Goal: Transaction & Acquisition: Purchase product/service

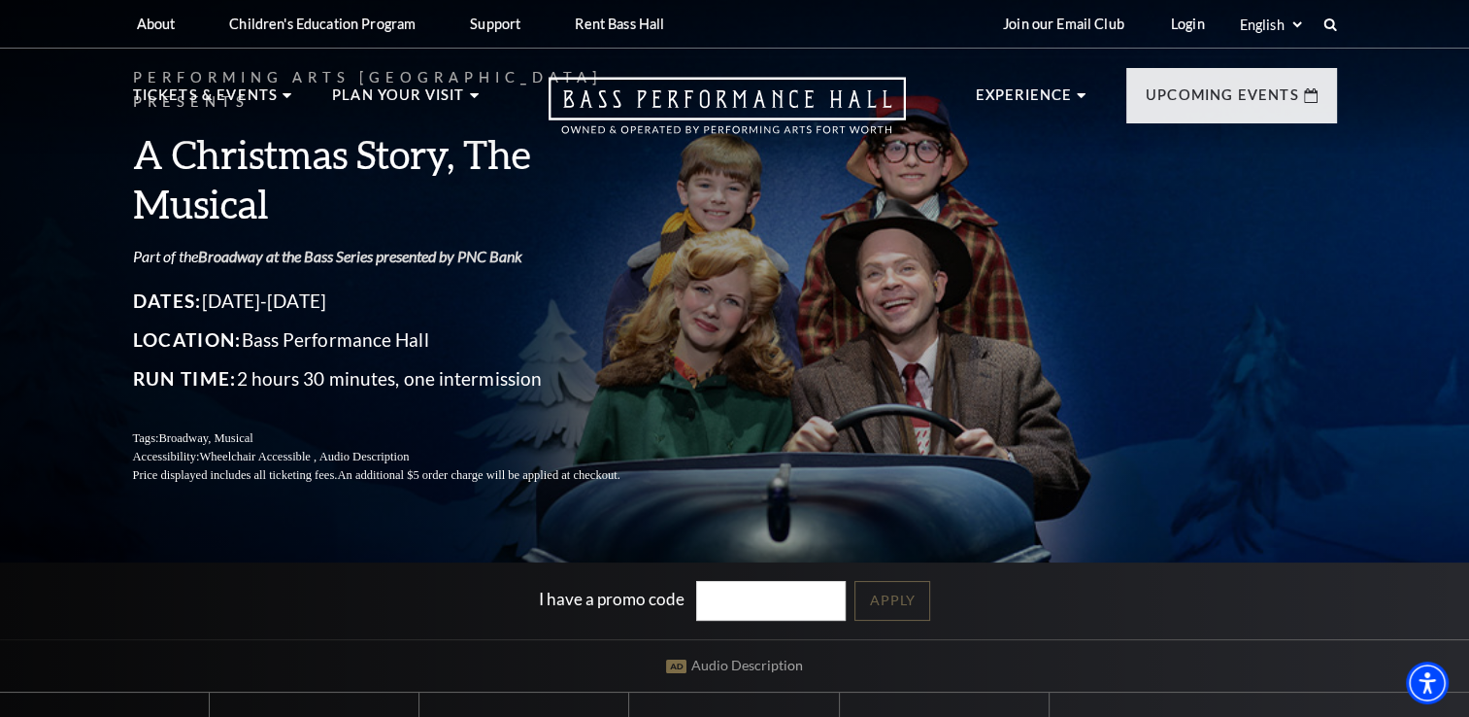
click at [462, 247] on link "Broadway at the Bass Series presented by PNC Bank" at bounding box center [360, 256] width 324 height 18
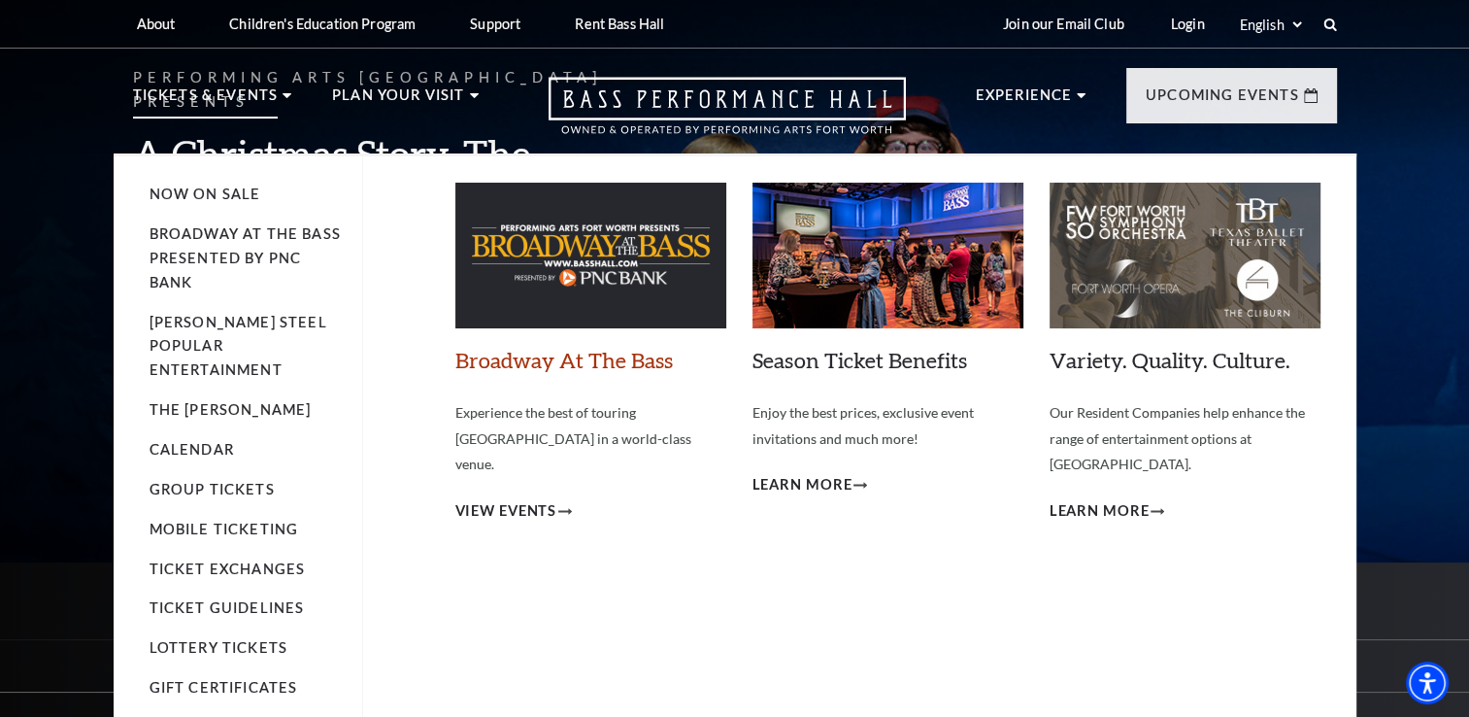
click at [592, 362] on link "Broadway At The Bass" at bounding box center [563, 360] width 217 height 26
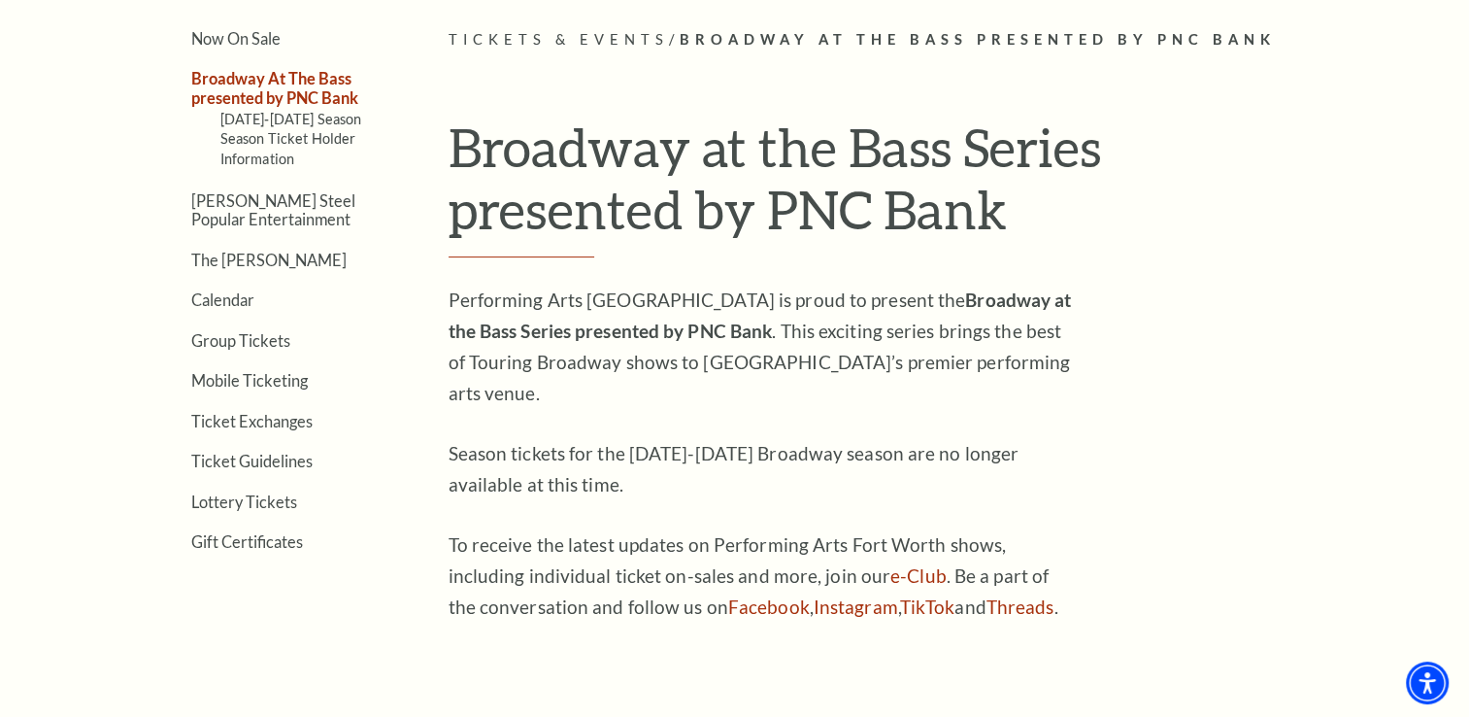
scroll to position [485, 0]
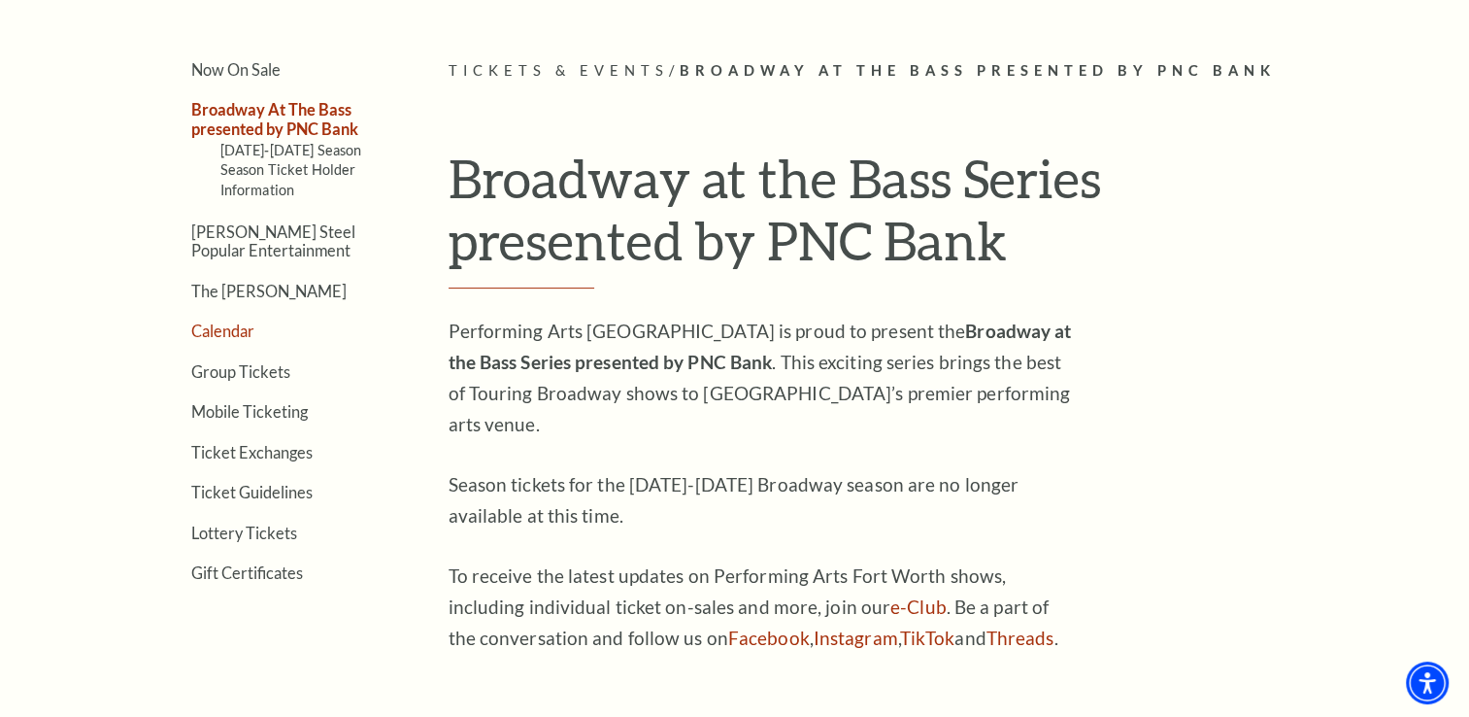
click at [234, 324] on link "Calendar" at bounding box center [222, 330] width 63 height 18
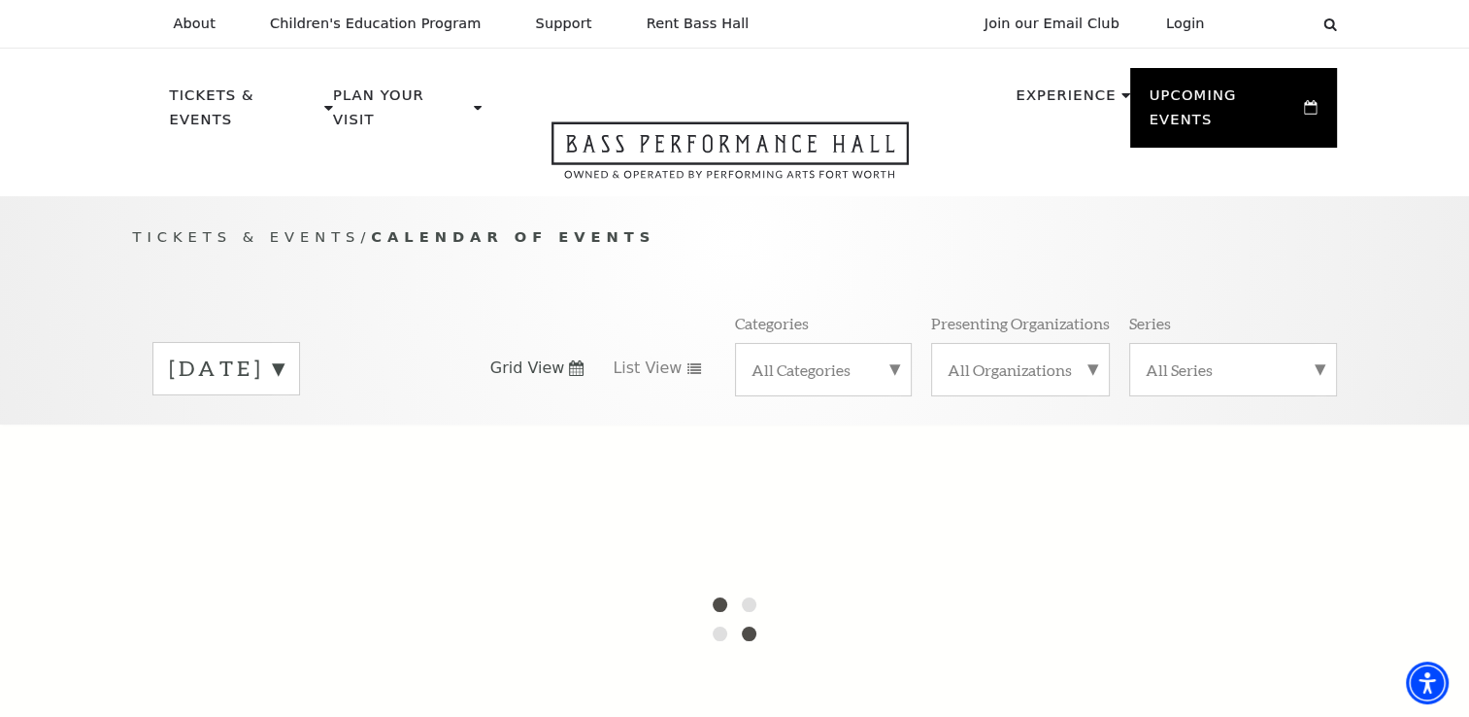
click at [284, 353] on label "October 2025" at bounding box center [226, 368] width 115 height 30
click at [356, 424] on div at bounding box center [734, 618] width 1469 height 388
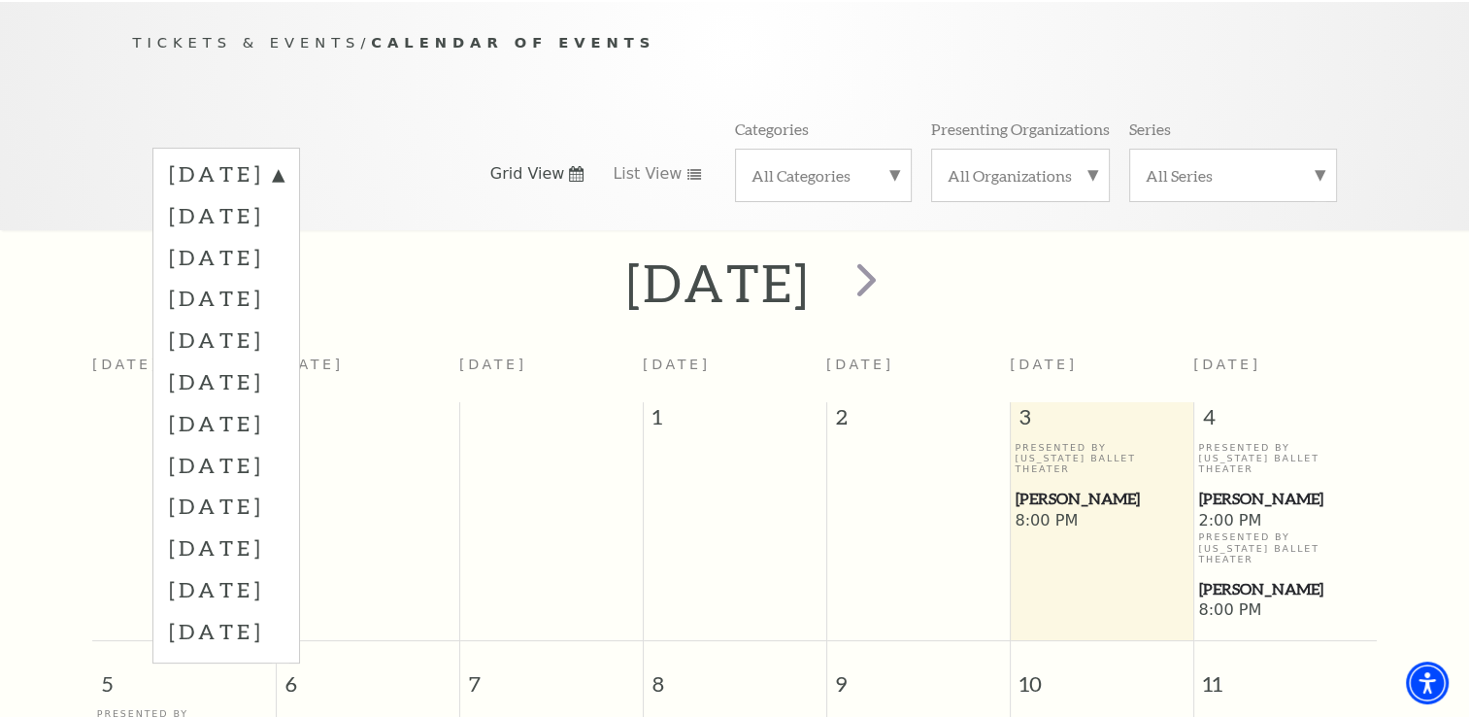
scroll to position [171, 0]
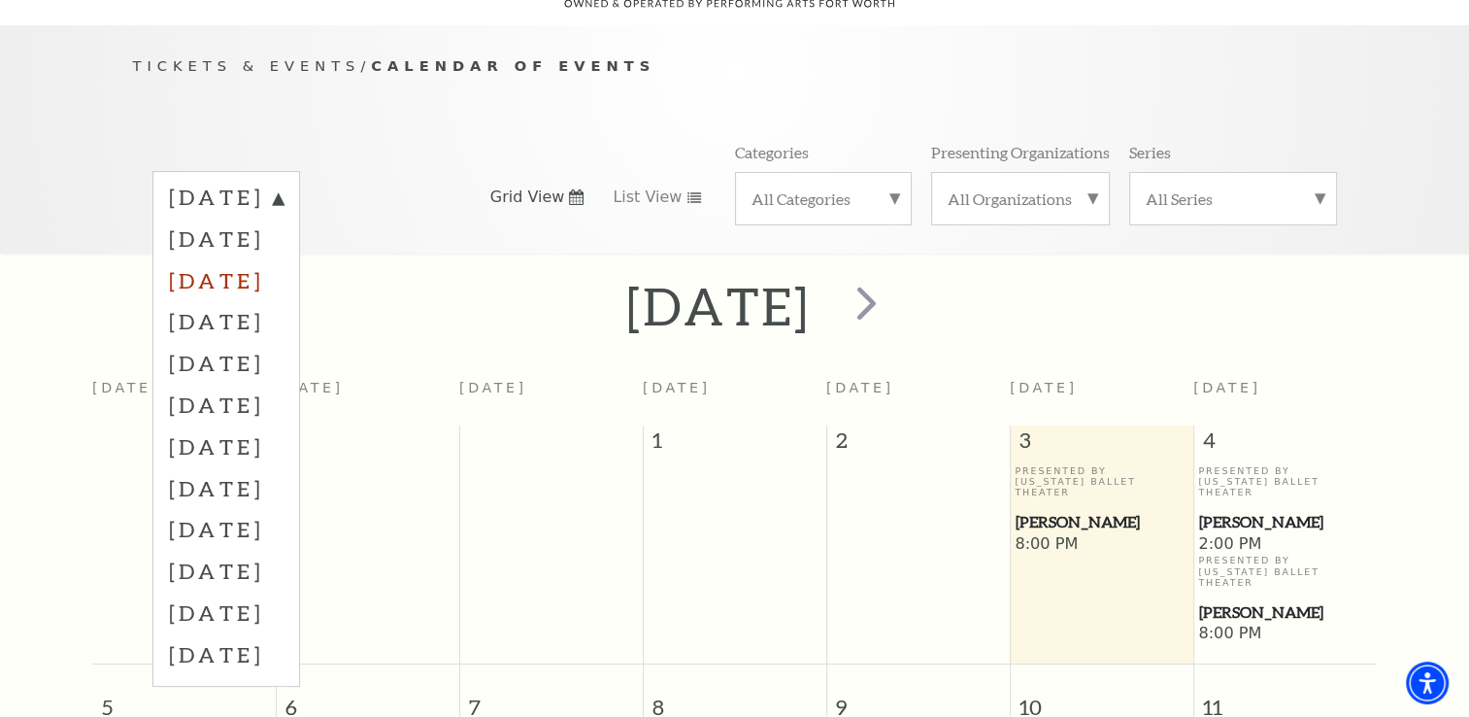
click at [275, 259] on label "December 2025" at bounding box center [226, 280] width 115 height 42
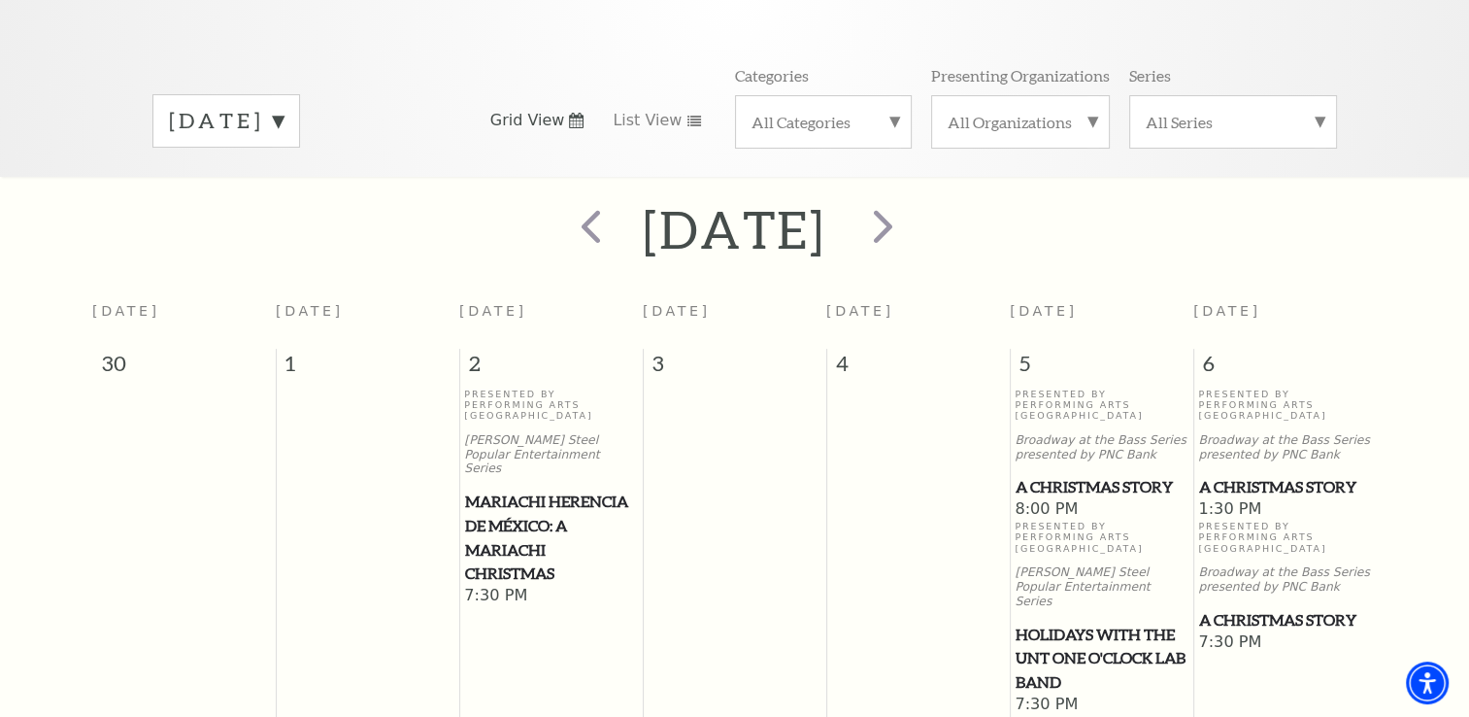
scroll to position [268, 0]
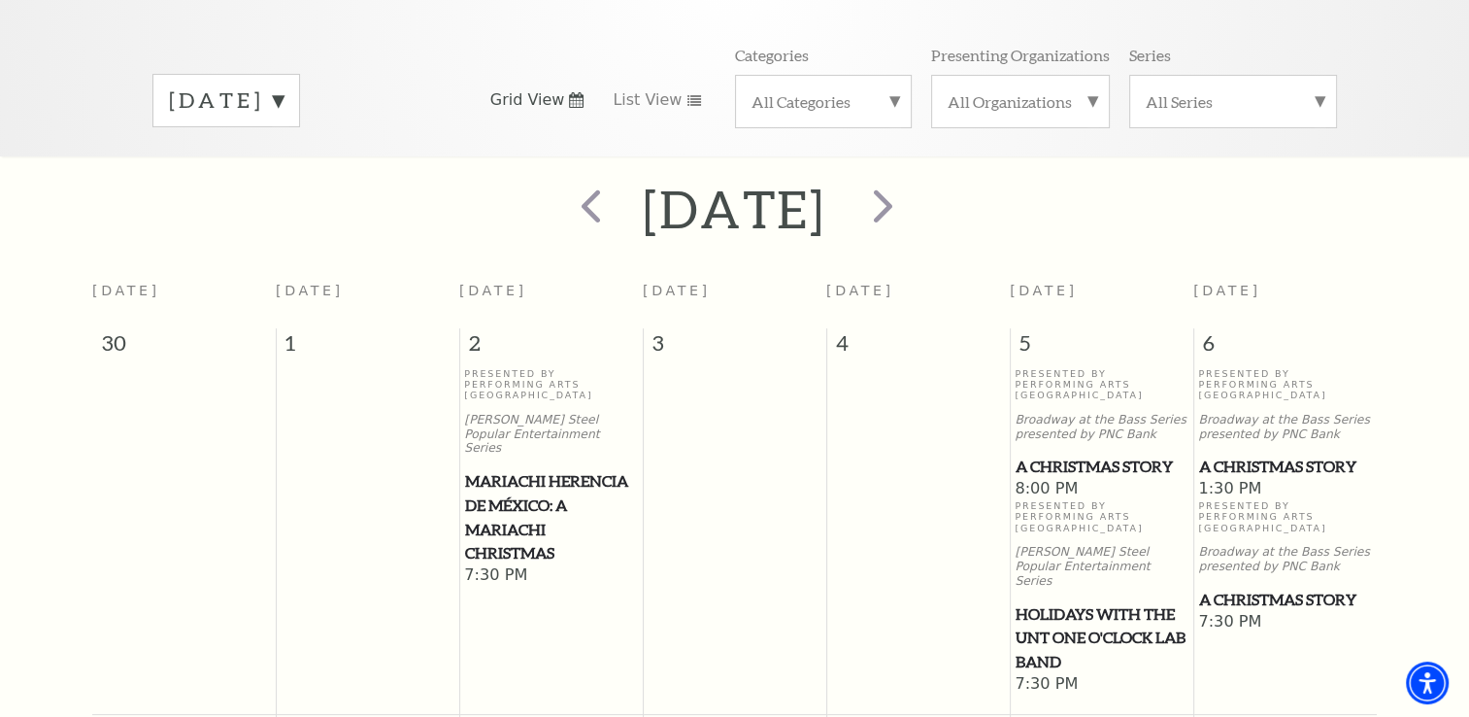
click at [1272, 454] on span "A Christmas Story" at bounding box center [1285, 466] width 172 height 24
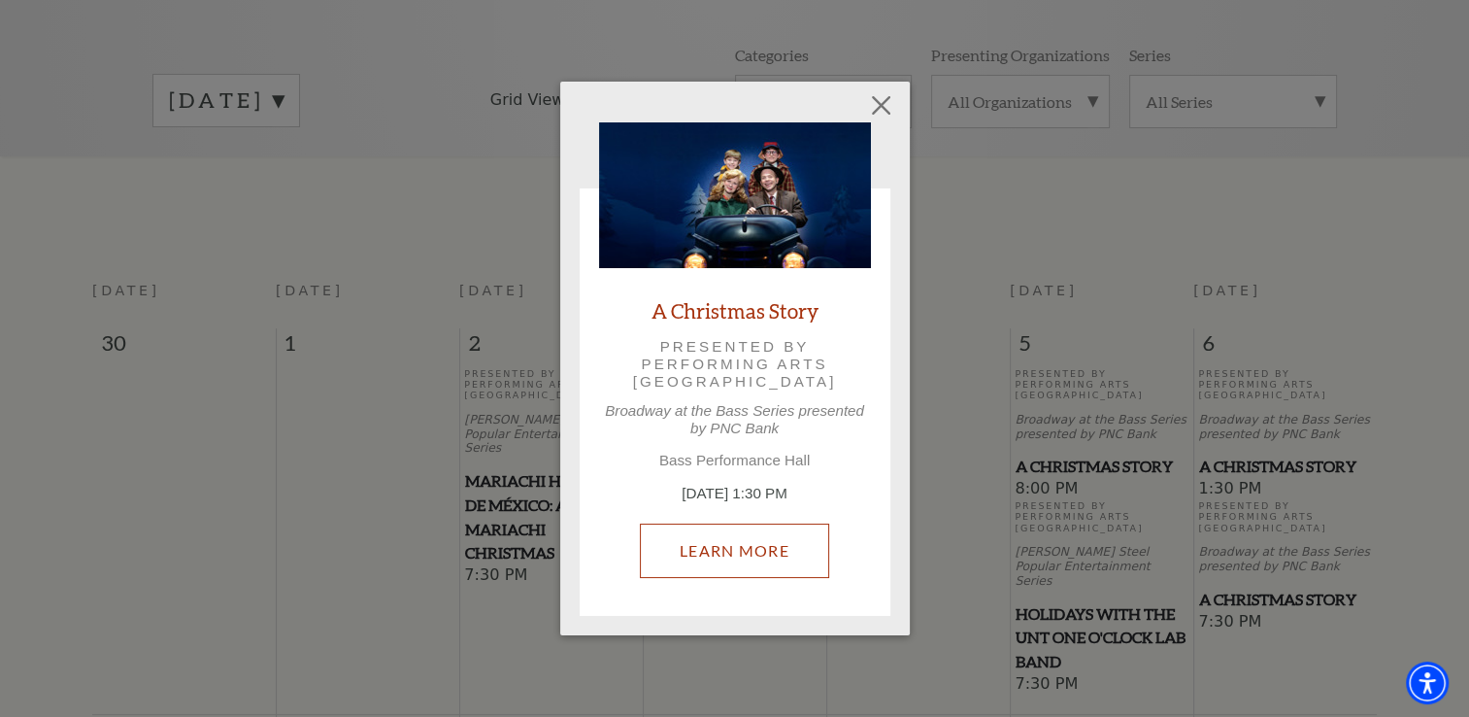
click at [757, 551] on link "Learn More" at bounding box center [734, 550] width 189 height 54
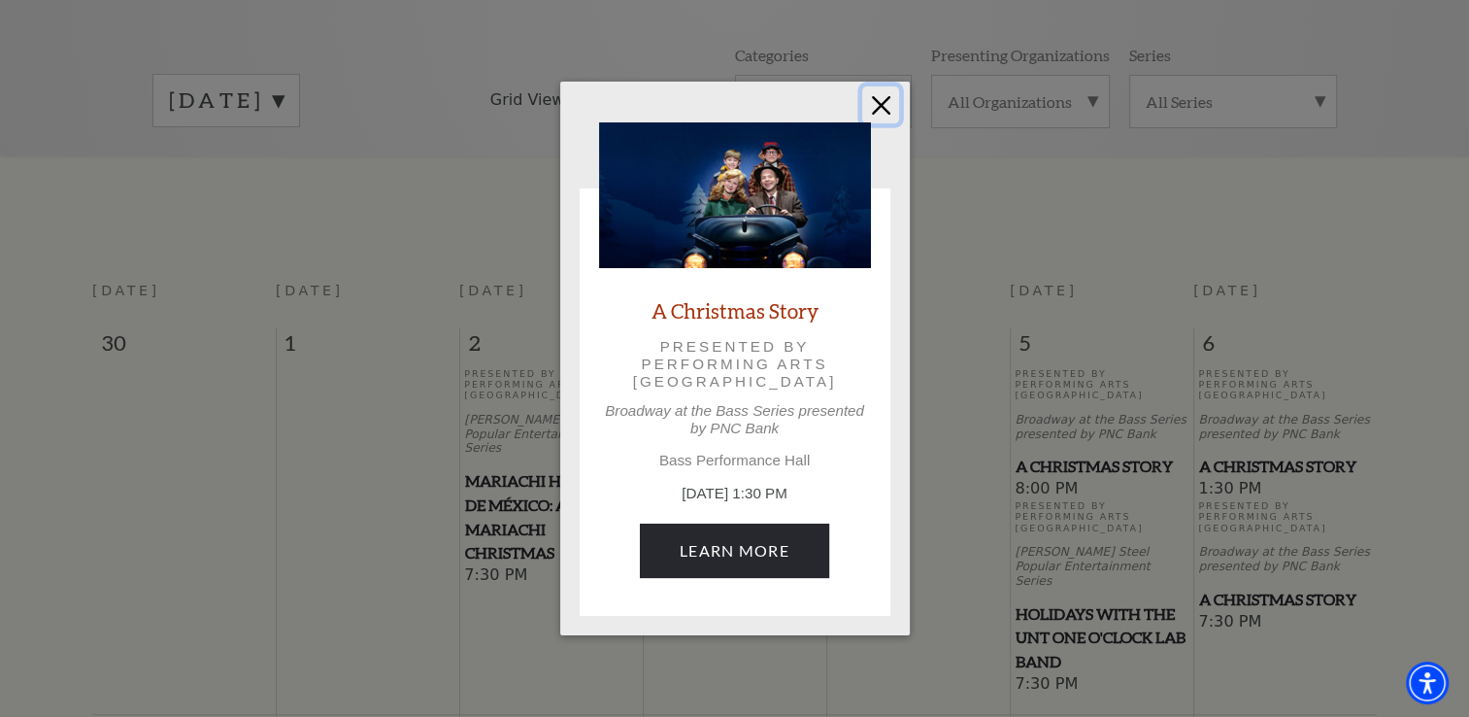
click at [883, 105] on button "Close" at bounding box center [880, 104] width 37 height 37
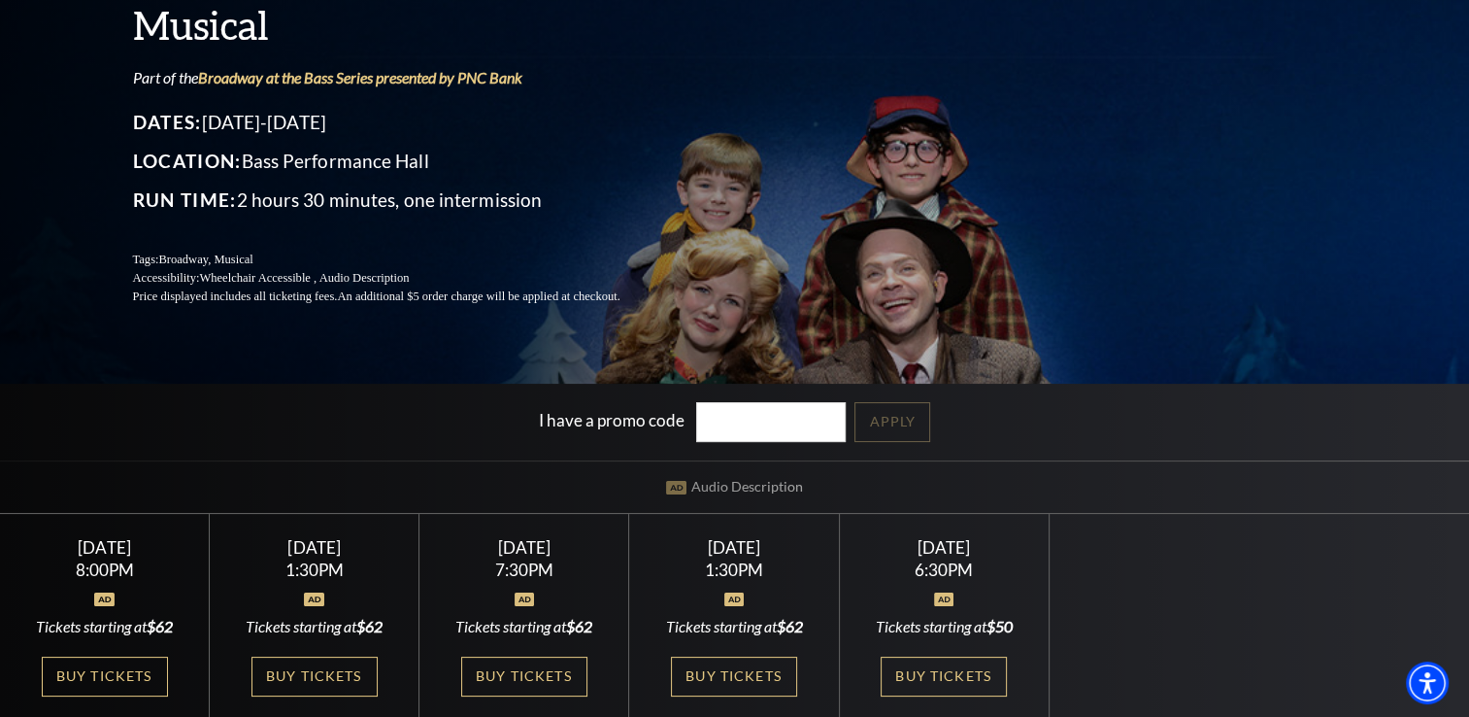
scroll to position [291, 0]
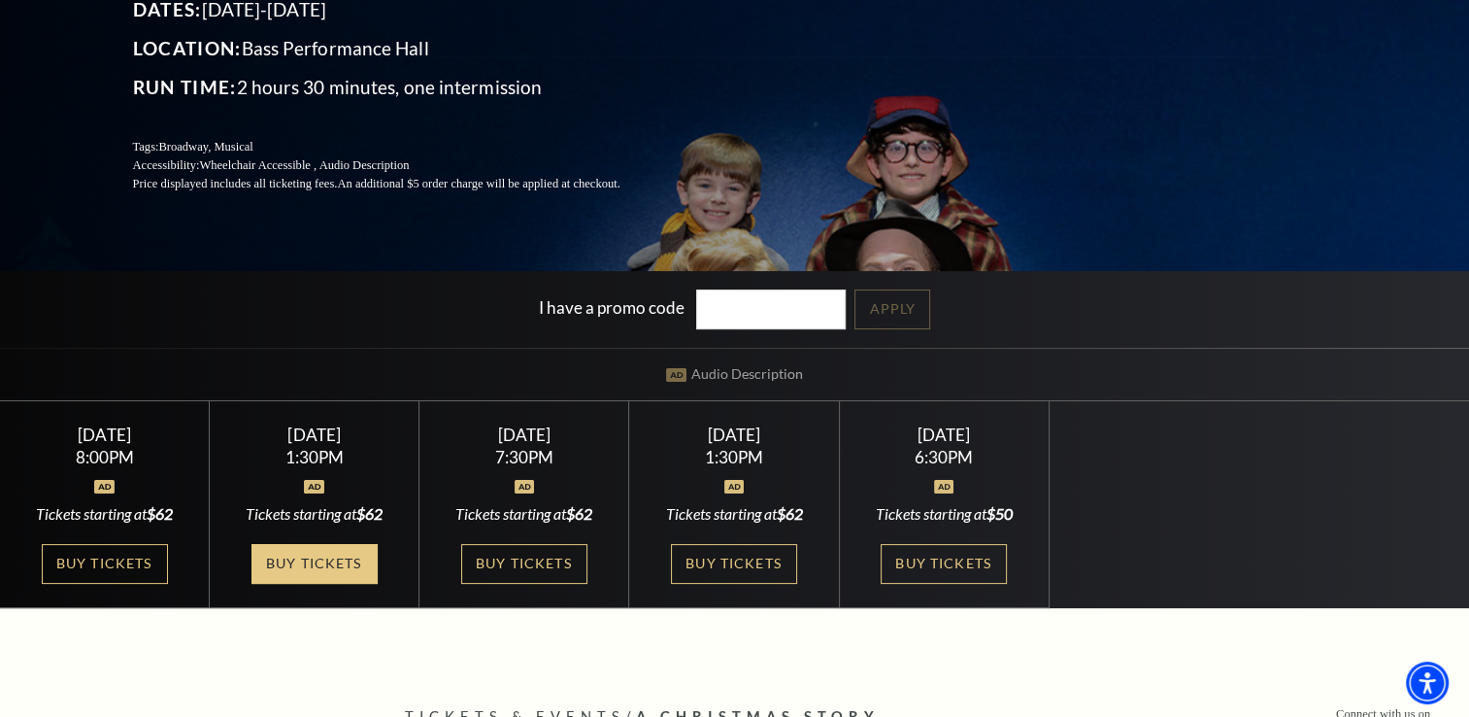
click at [316, 566] on link "Buy Tickets" at bounding box center [314, 564] width 126 height 40
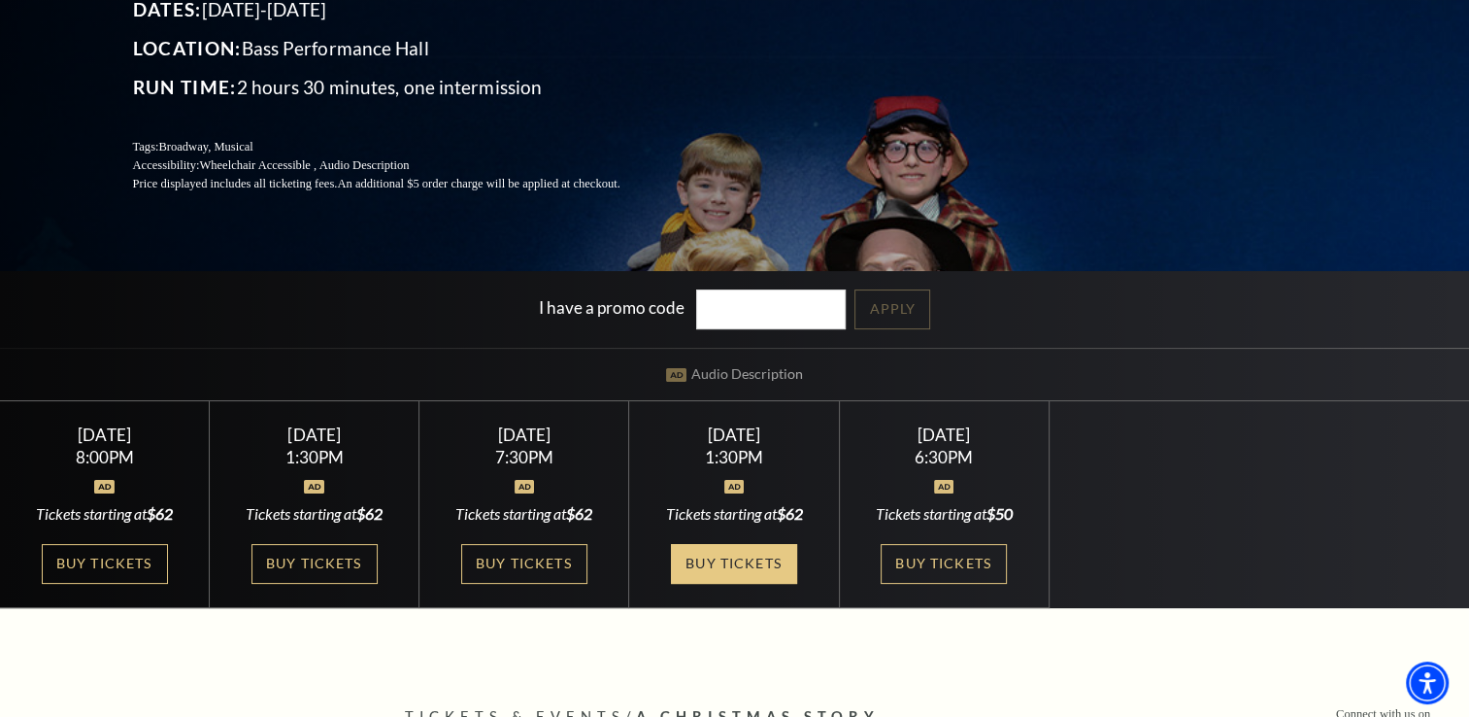
click at [699, 556] on link "Buy Tickets" at bounding box center [734, 564] width 126 height 40
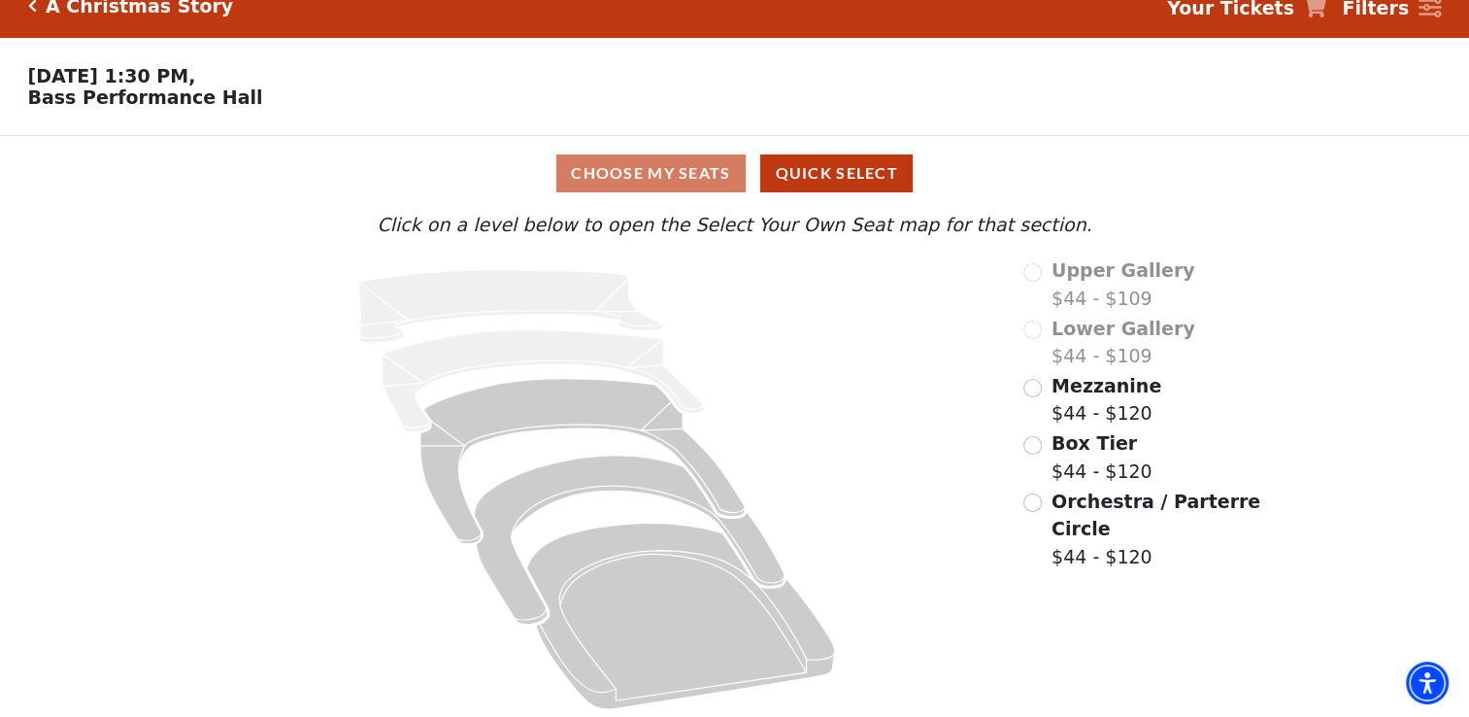
scroll to position [37, 0]
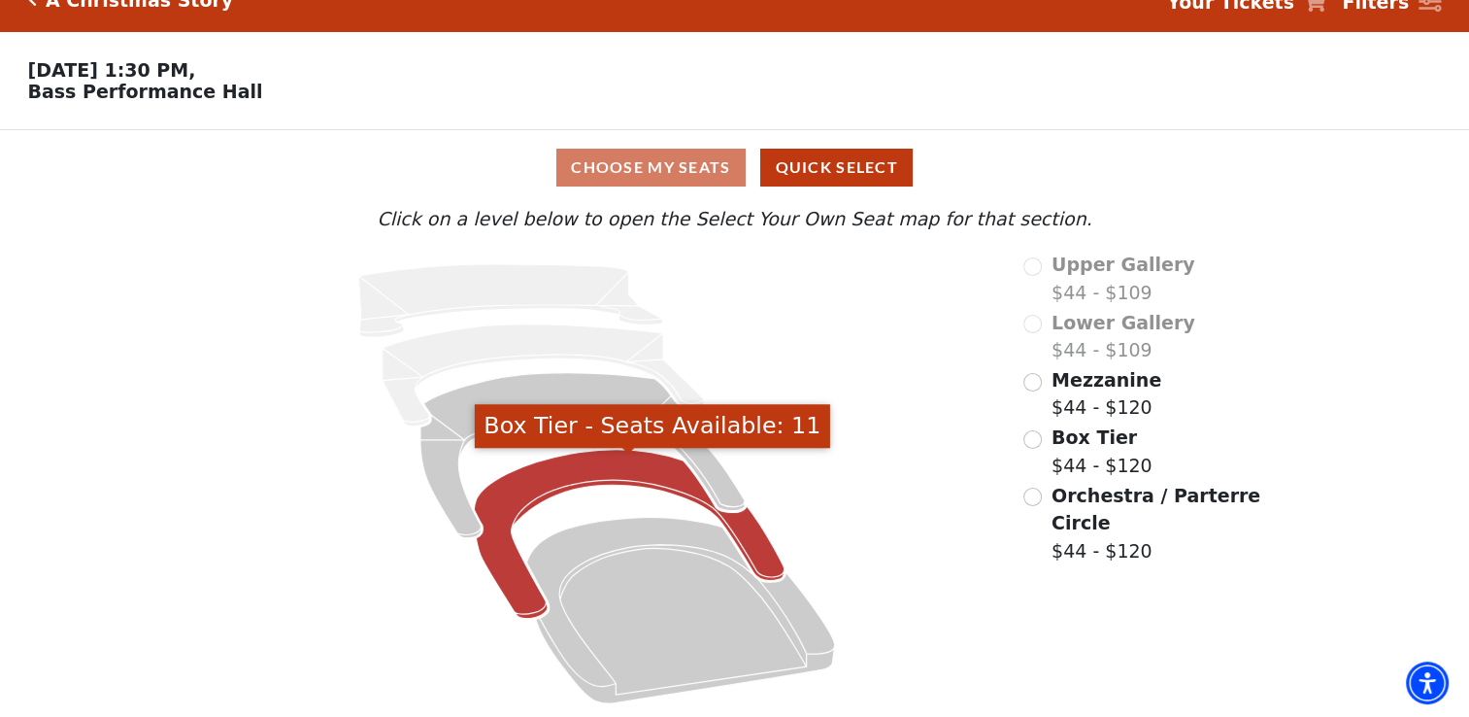
click at [572, 463] on icon "Box Tier - Seats Available: 11" at bounding box center [629, 534] width 310 height 169
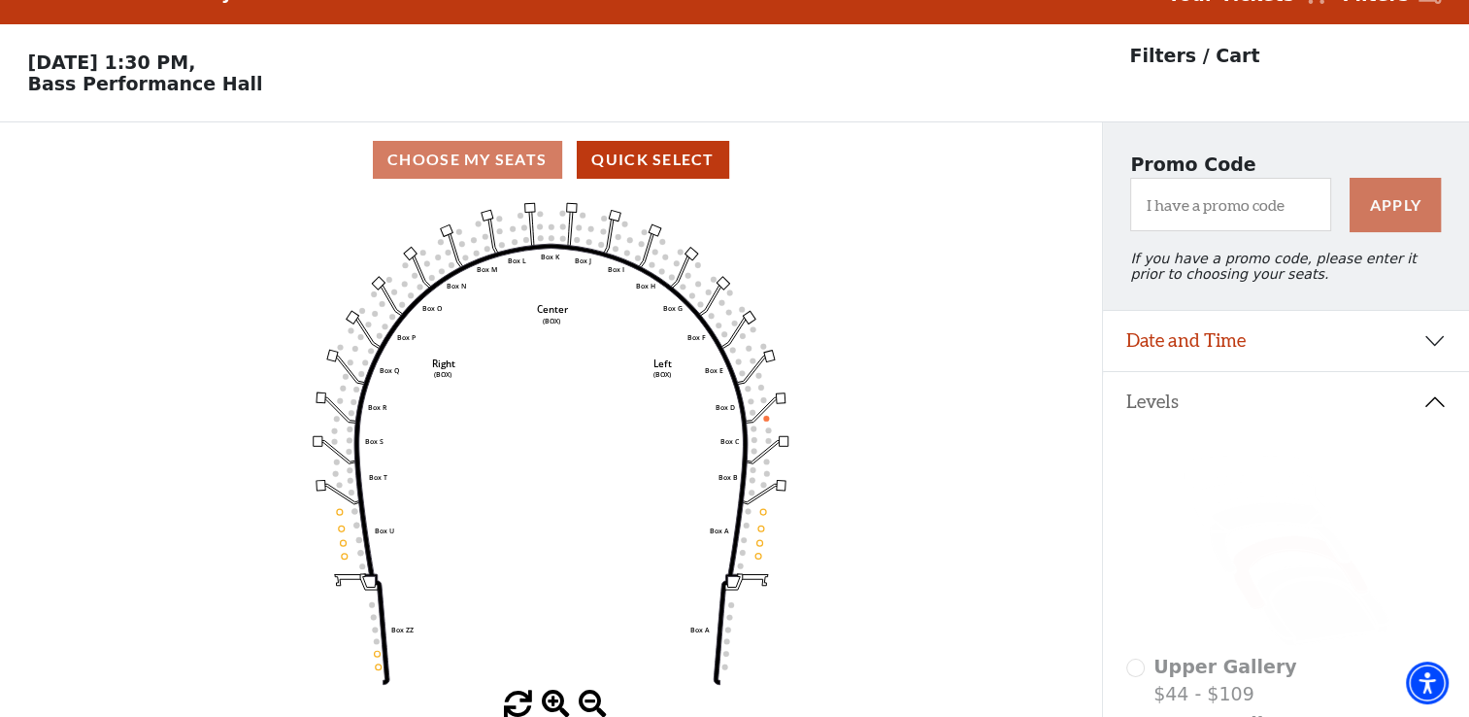
scroll to position [89, 0]
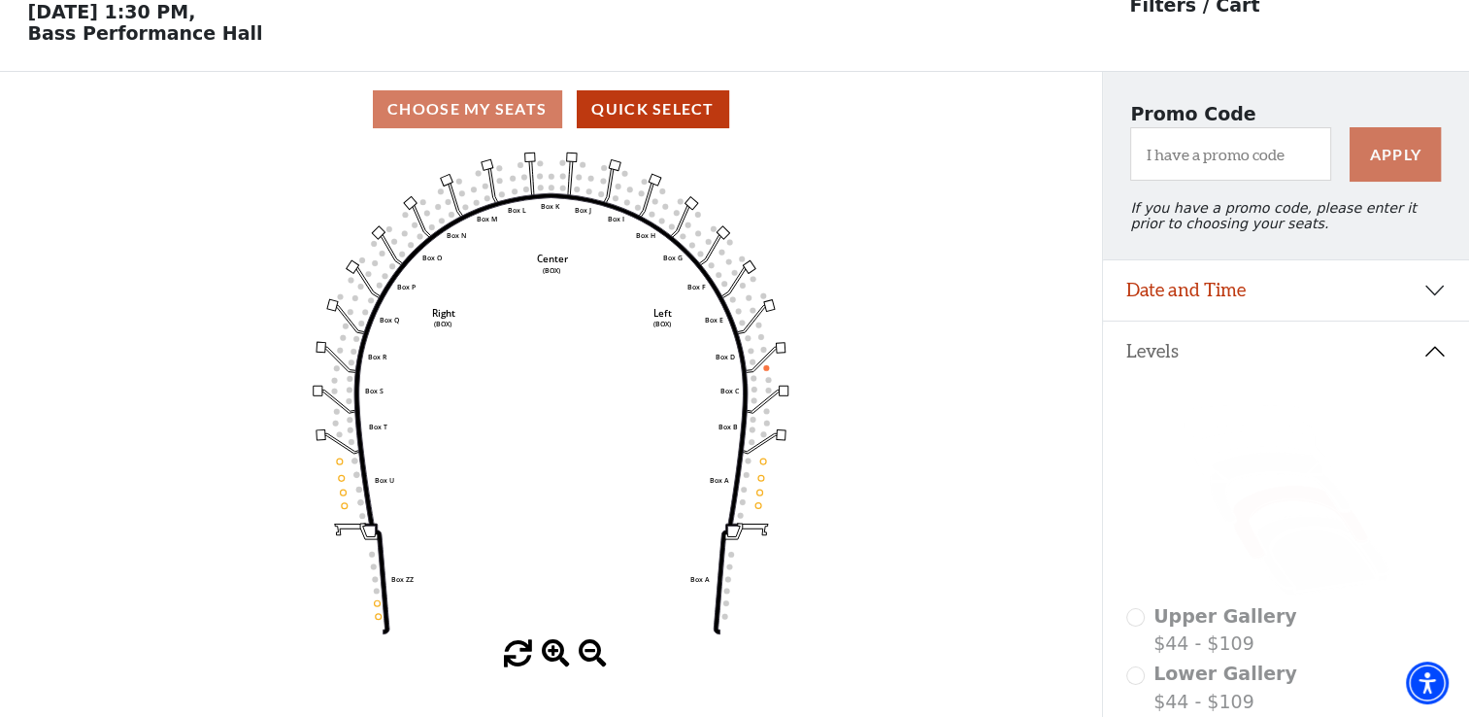
click at [484, 165] on icon "Left (BOX) Right (BOX) Center (BOX) Box ZZ Box U Box T Box S Box R Box Q Box P …" at bounding box center [550, 393] width 991 height 493
click at [526, 161] on rect at bounding box center [529, 156] width 10 height 9
click at [493, 119] on div "Choose My Seats Quick Select" at bounding box center [551, 109] width 1102 height 38
click at [486, 170] on rect at bounding box center [488, 164] width 12 height 11
click at [495, 184] on icon "Left (BOX) Right (BOX) Center (BOX) Box ZZ Box U Box T Box S Box R Box Q Box P …" at bounding box center [550, 393] width 991 height 493
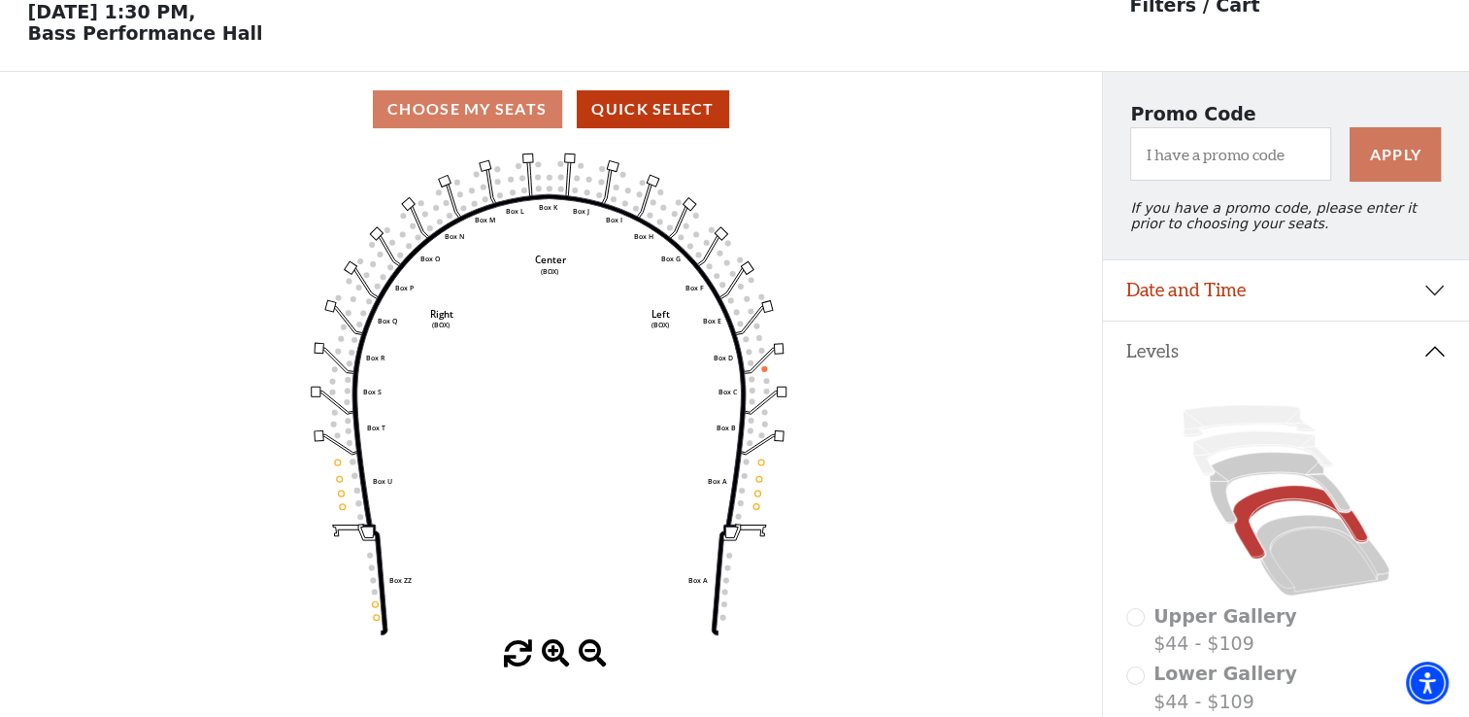
click at [513, 187] on icon "Left (BOX) Right (BOX) Center (BOX) Box ZZ Box U Box T Box S Box R Box Q Box P …" at bounding box center [550, 393] width 991 height 493
click at [522, 181] on circle at bounding box center [522, 178] width 6 height 6
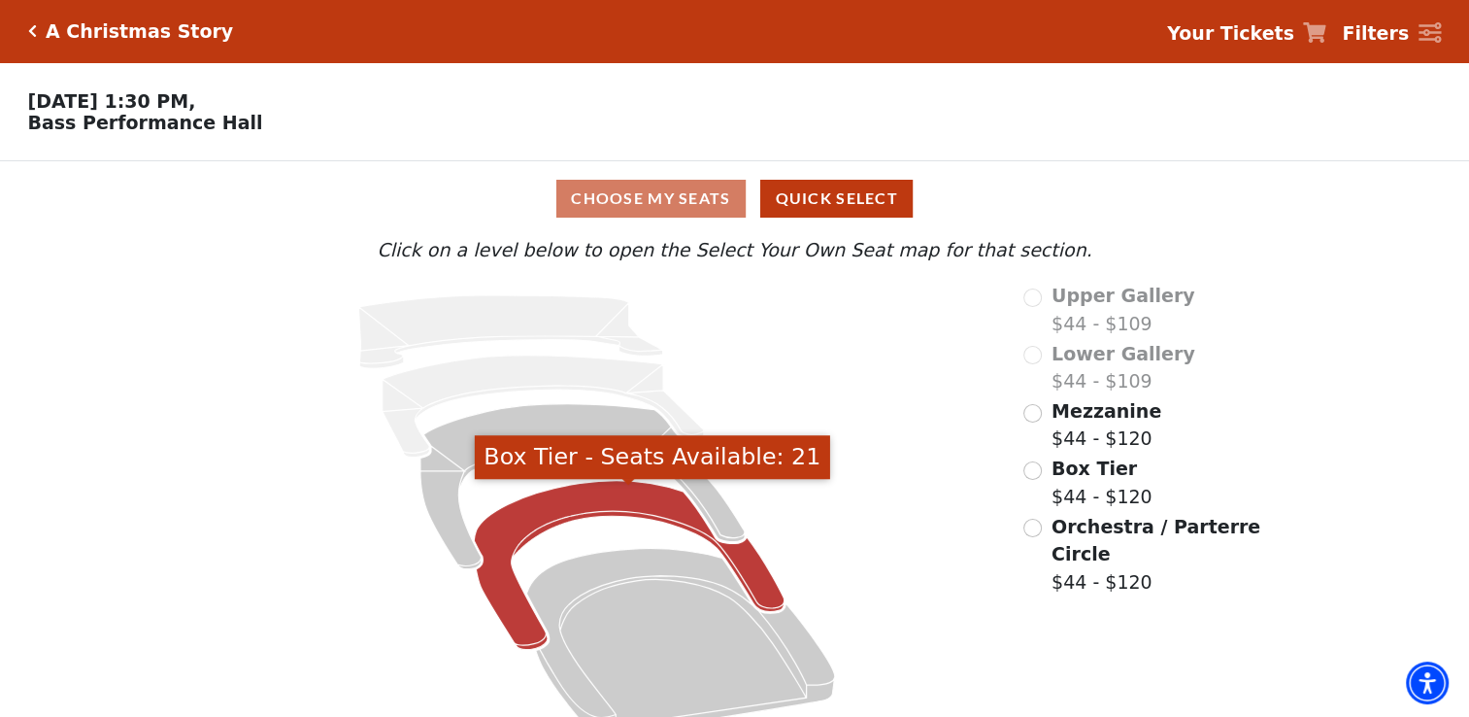
click at [636, 511] on icon "Box Tier - Seats Available: 21" at bounding box center [629, 565] width 310 height 169
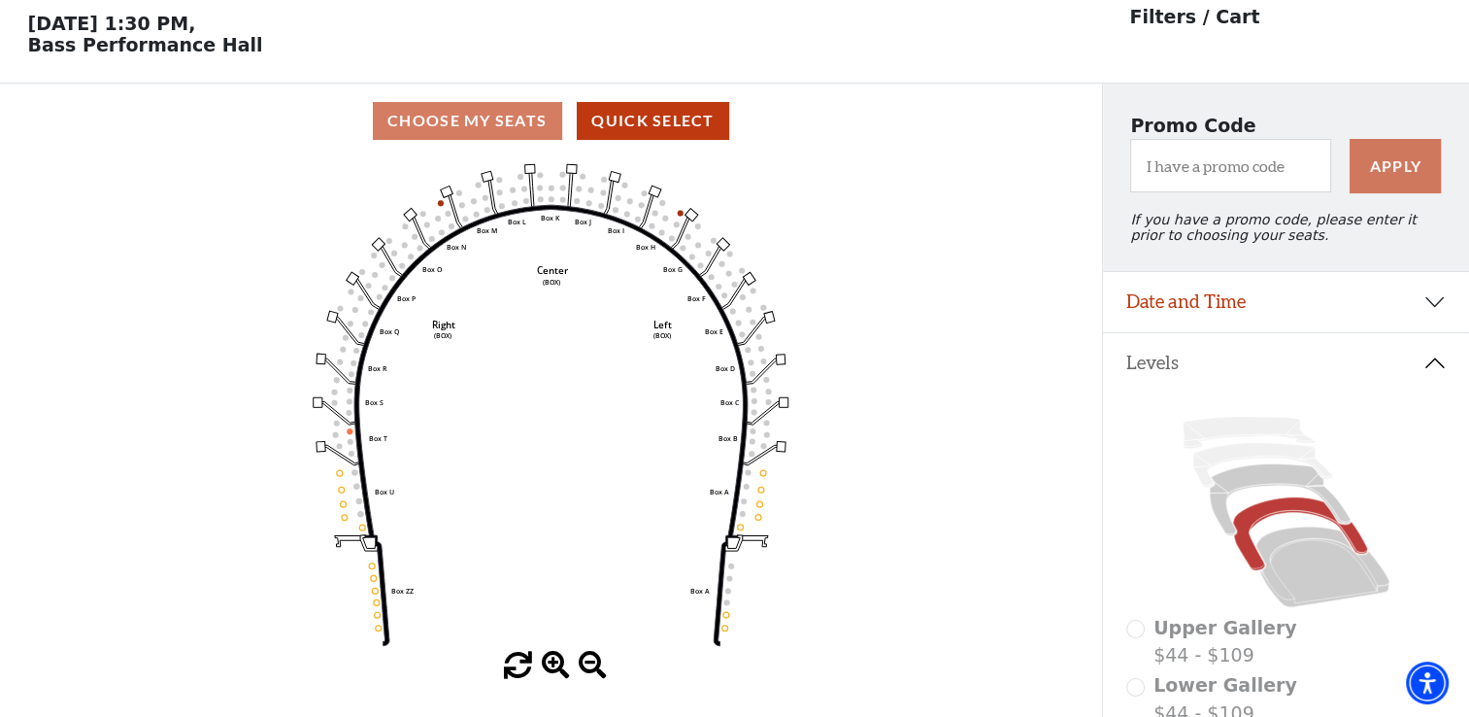
scroll to position [89, 0]
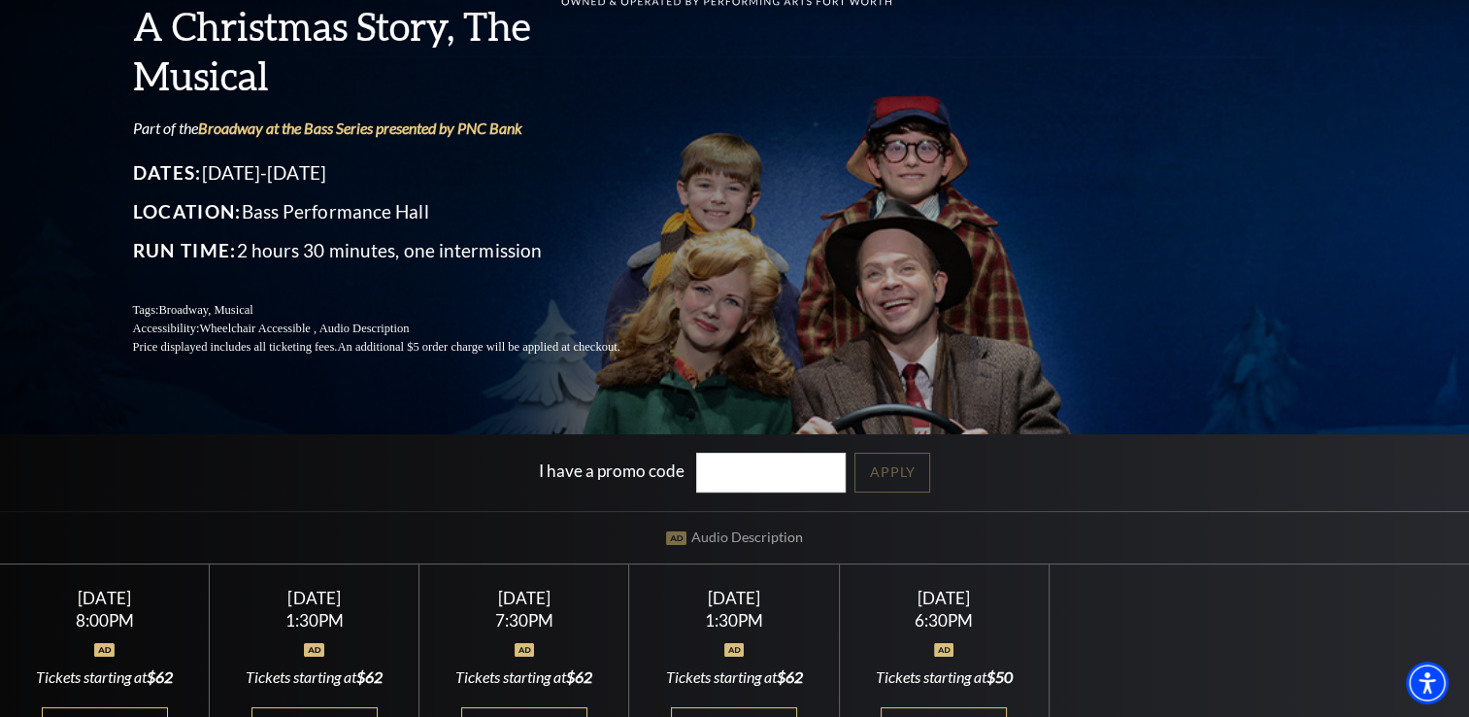
scroll to position [388, 0]
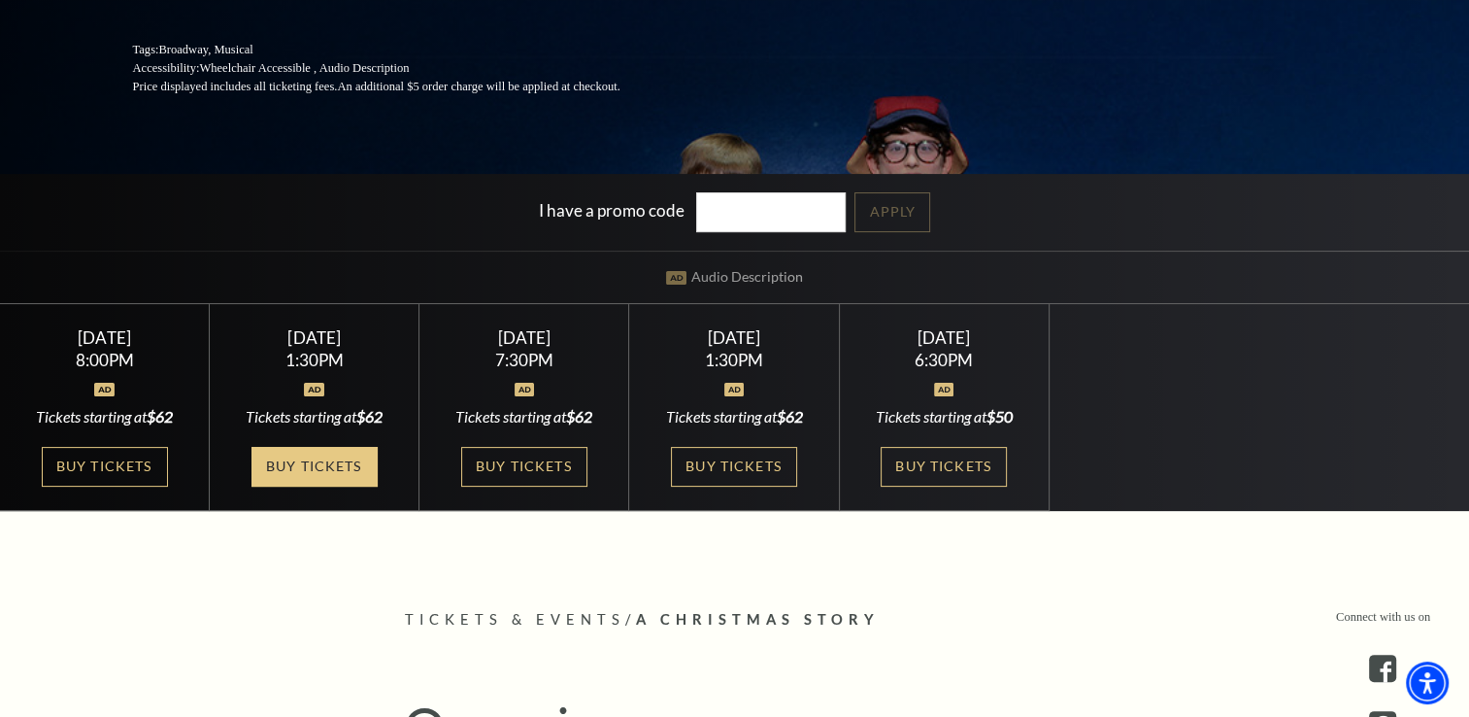
click at [335, 465] on link "Buy Tickets" at bounding box center [314, 467] width 126 height 40
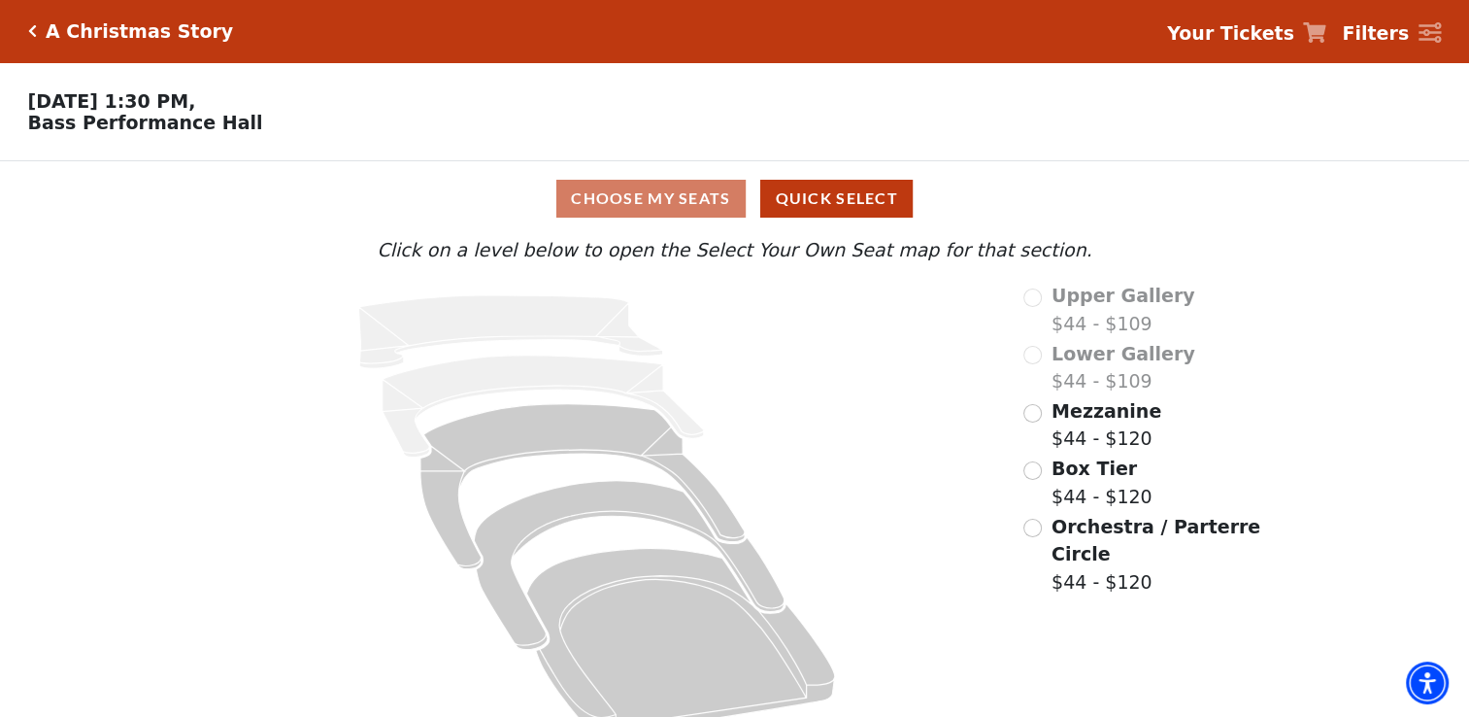
scroll to position [37, 0]
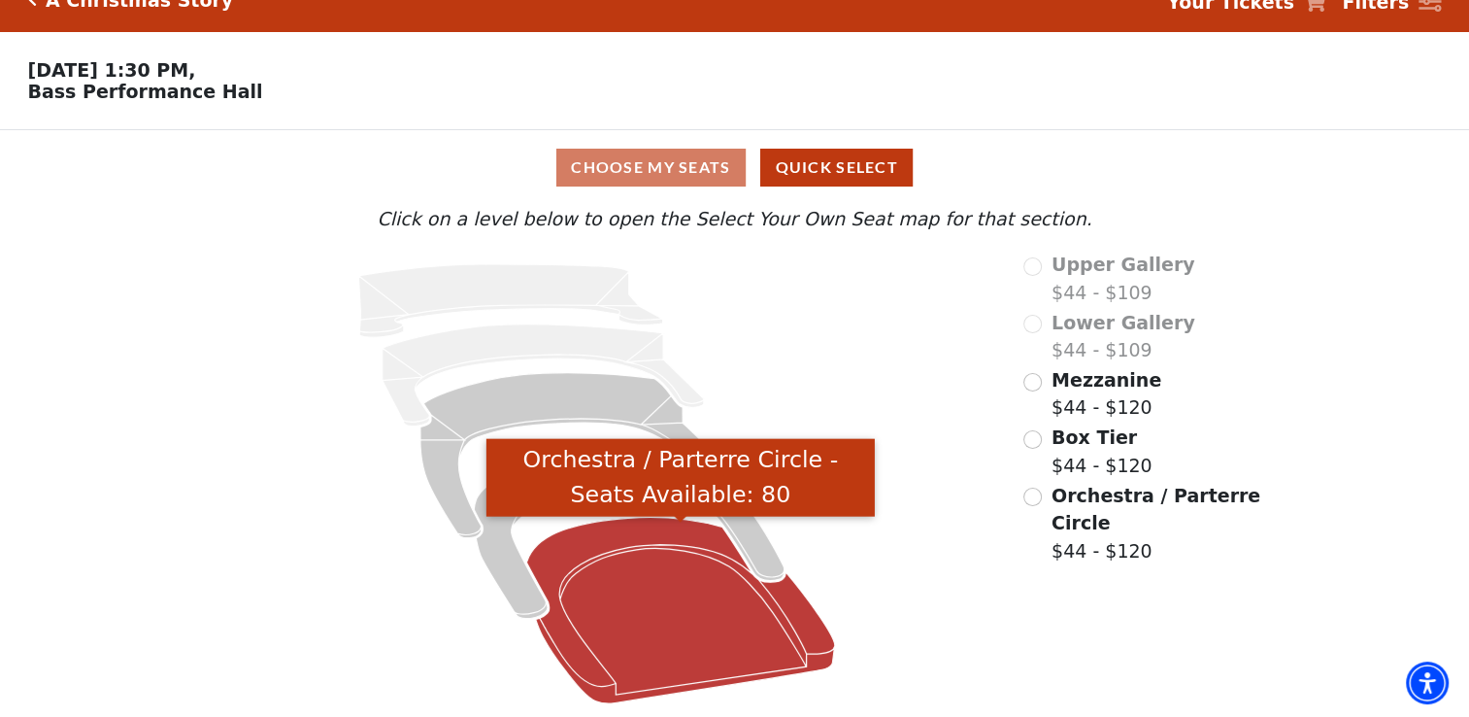
click at [654, 592] on icon "Orchestra / Parterre Circle - Seats Available: 80" at bounding box center [681, 609] width 308 height 185
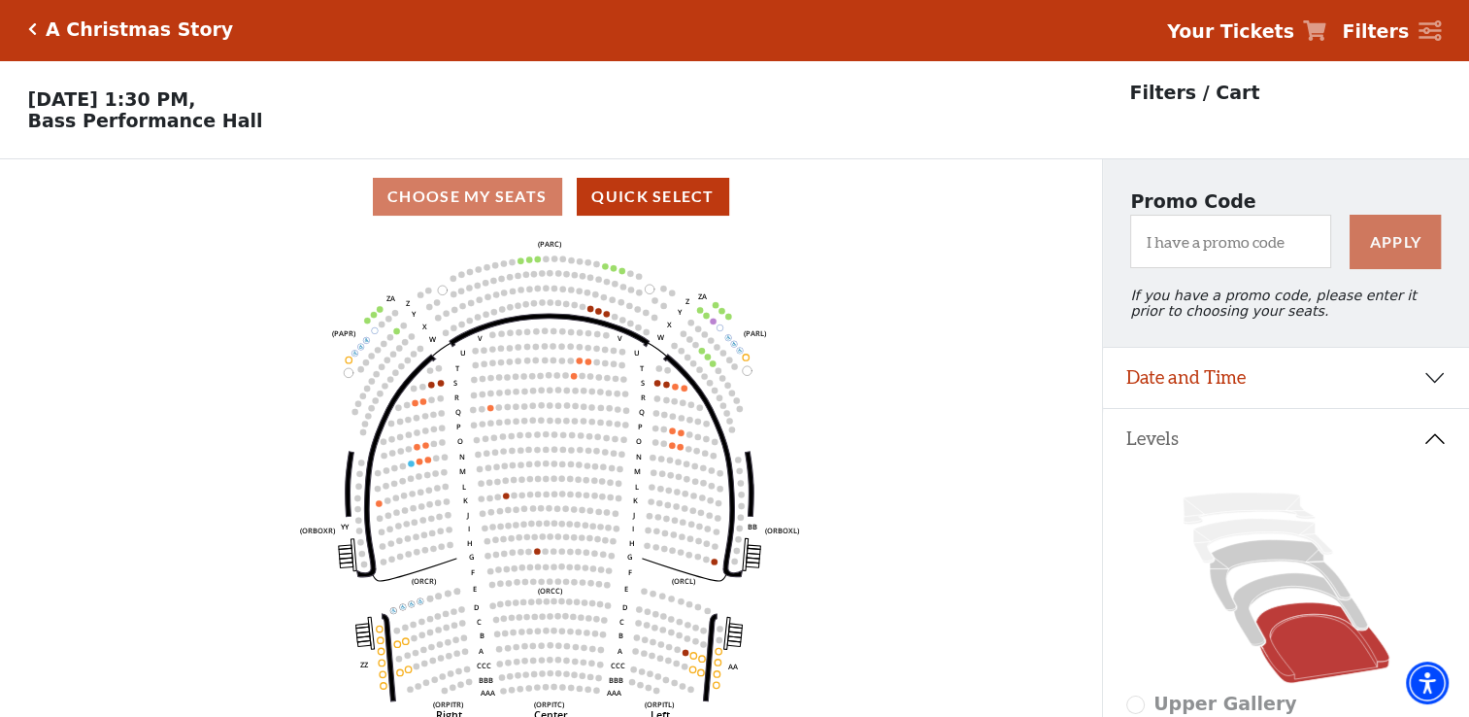
scroll to position [0, 0]
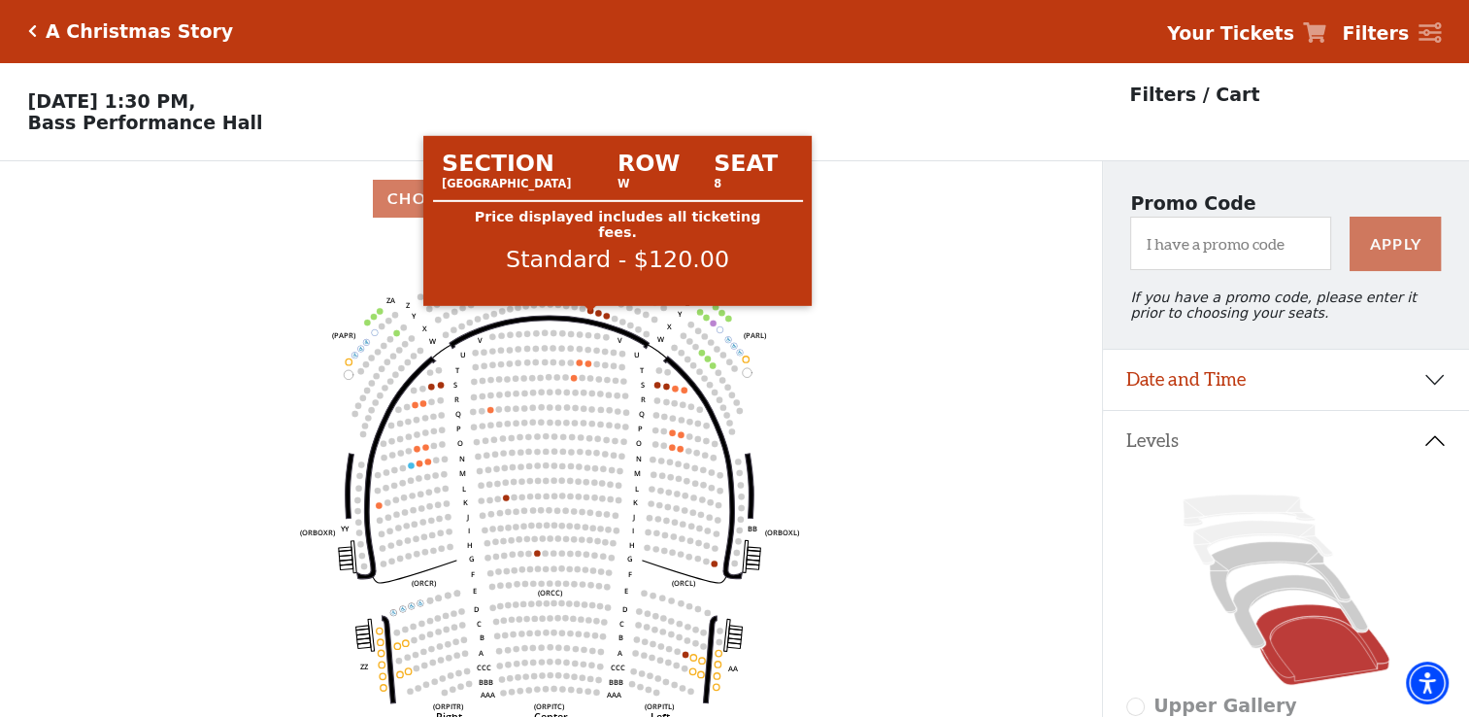
click at [587, 313] on circle at bounding box center [590, 310] width 6 height 6
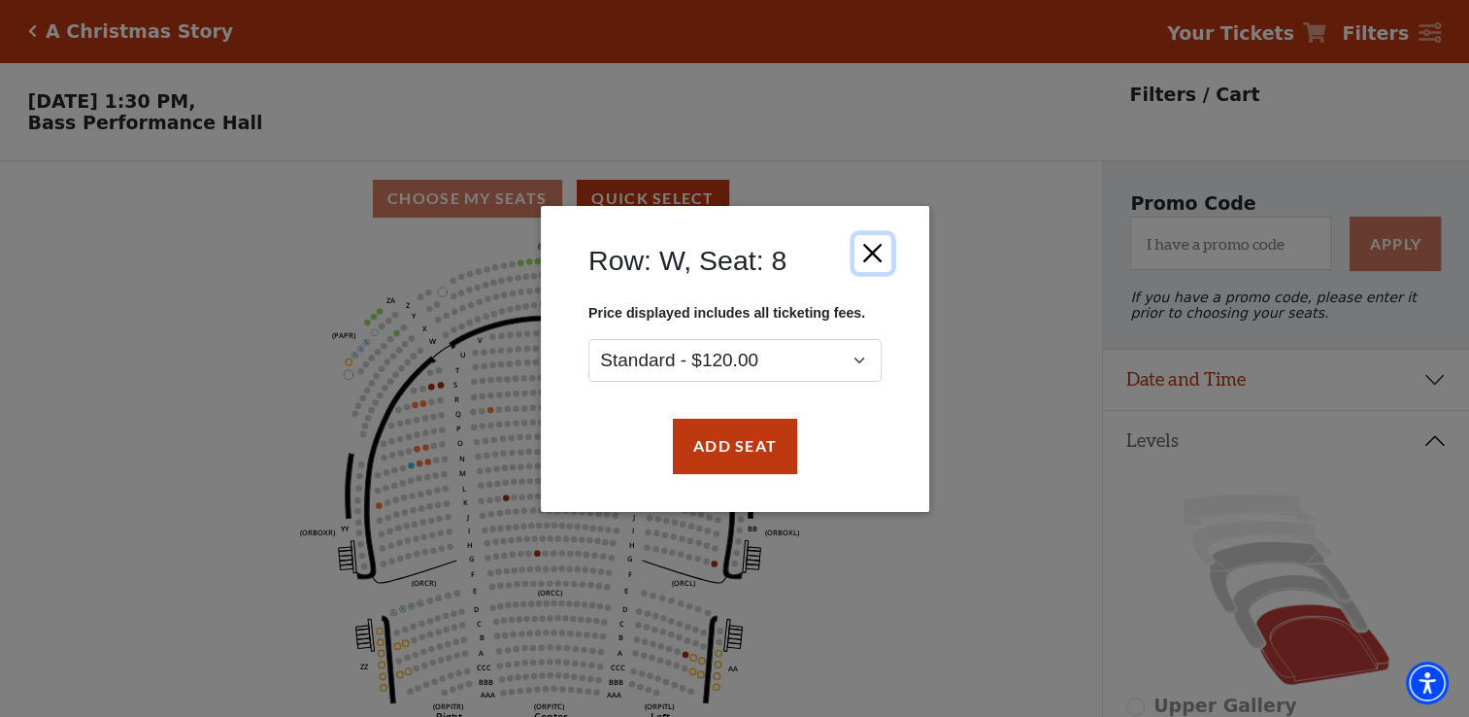
click at [865, 254] on button "Close" at bounding box center [871, 252] width 37 height 37
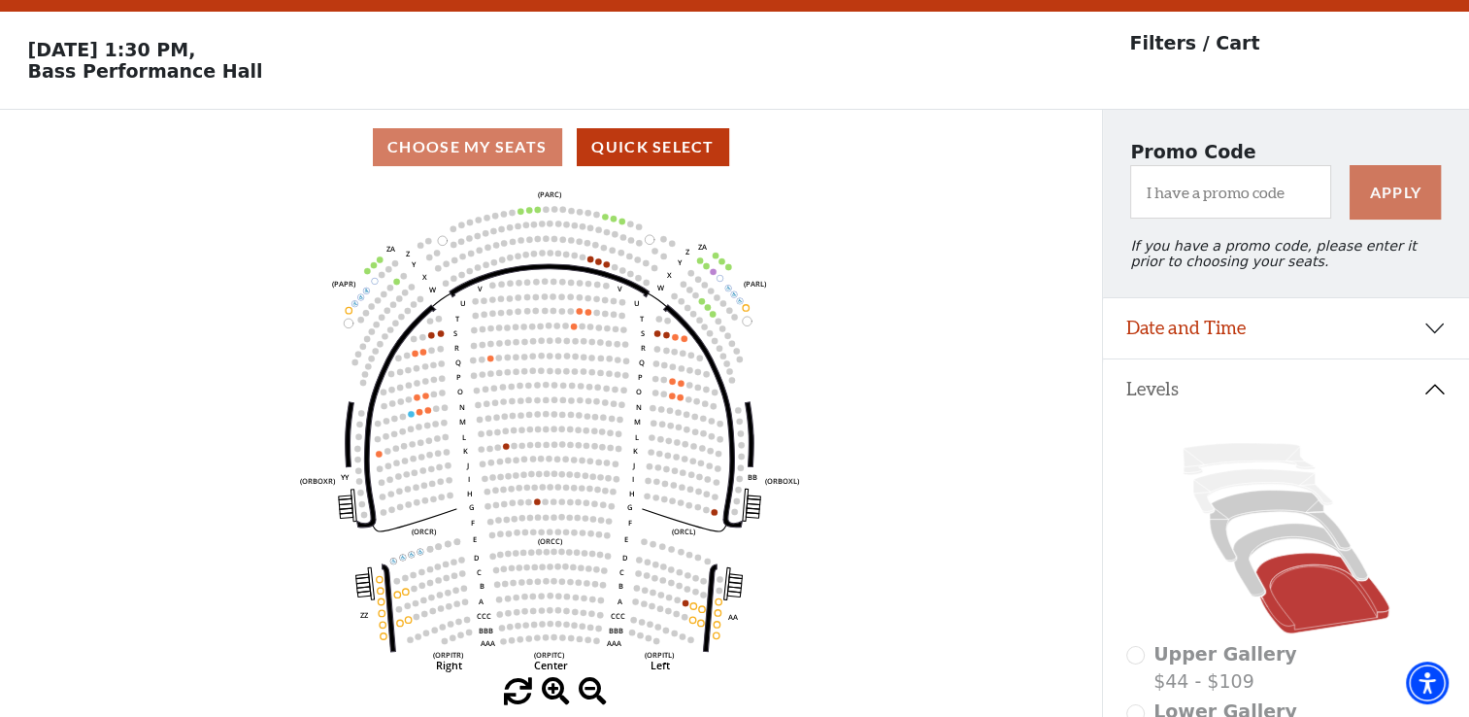
scroll to position [97, 0]
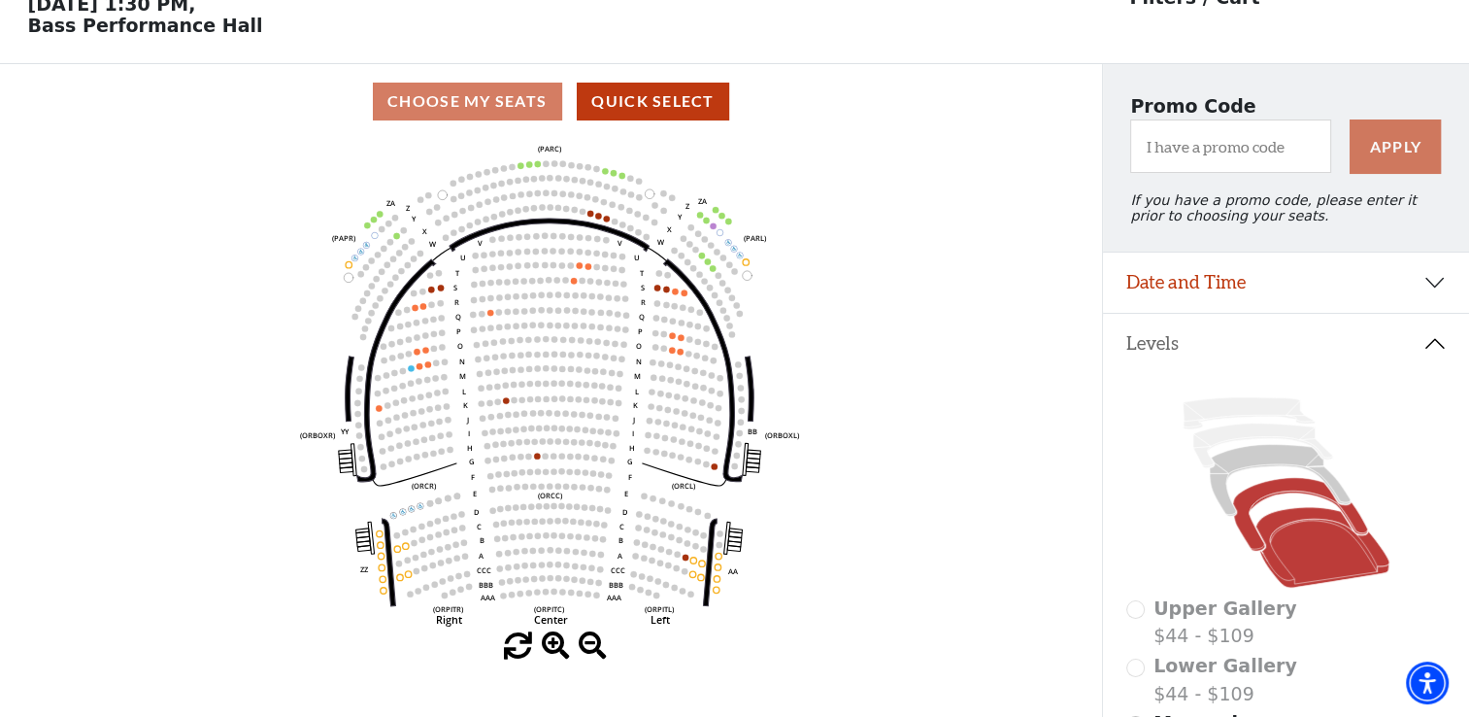
click at [1244, 514] on icon at bounding box center [1300, 515] width 135 height 74
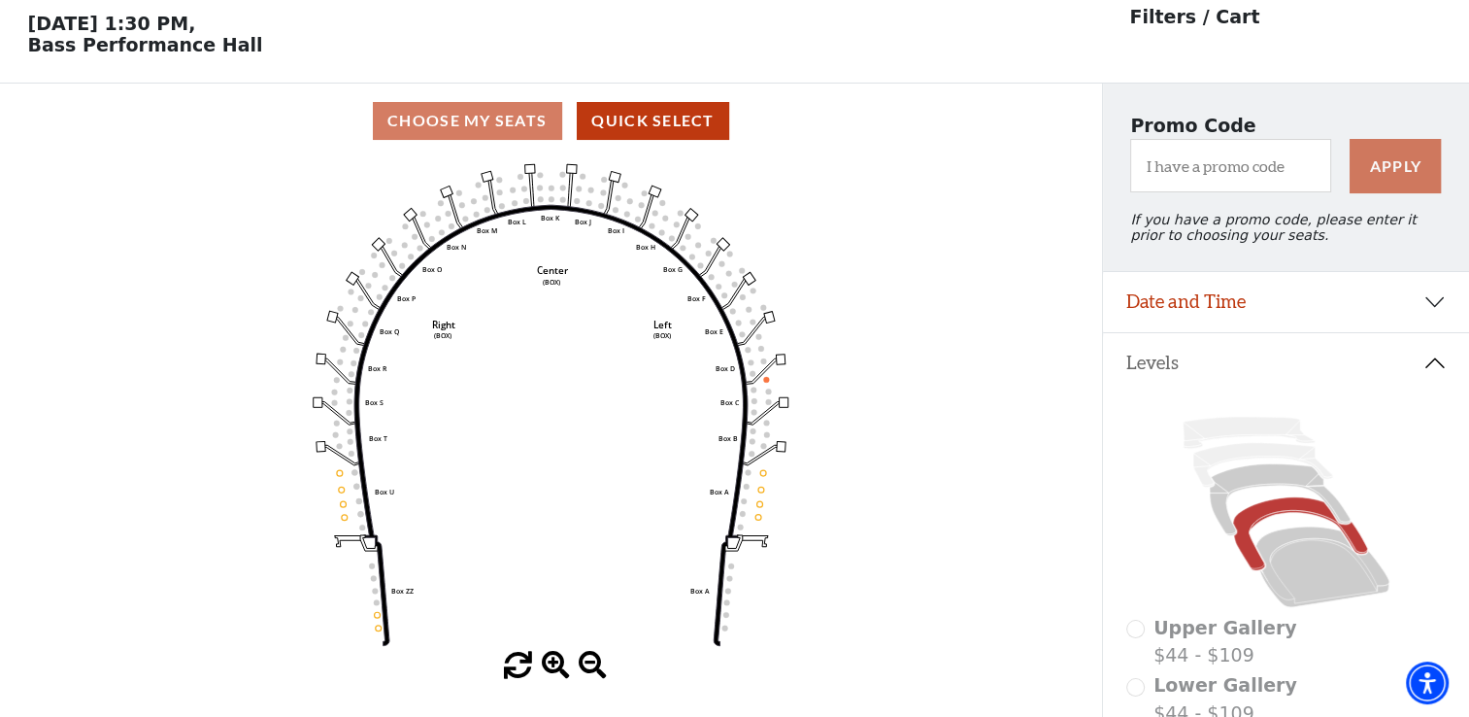
scroll to position [89, 0]
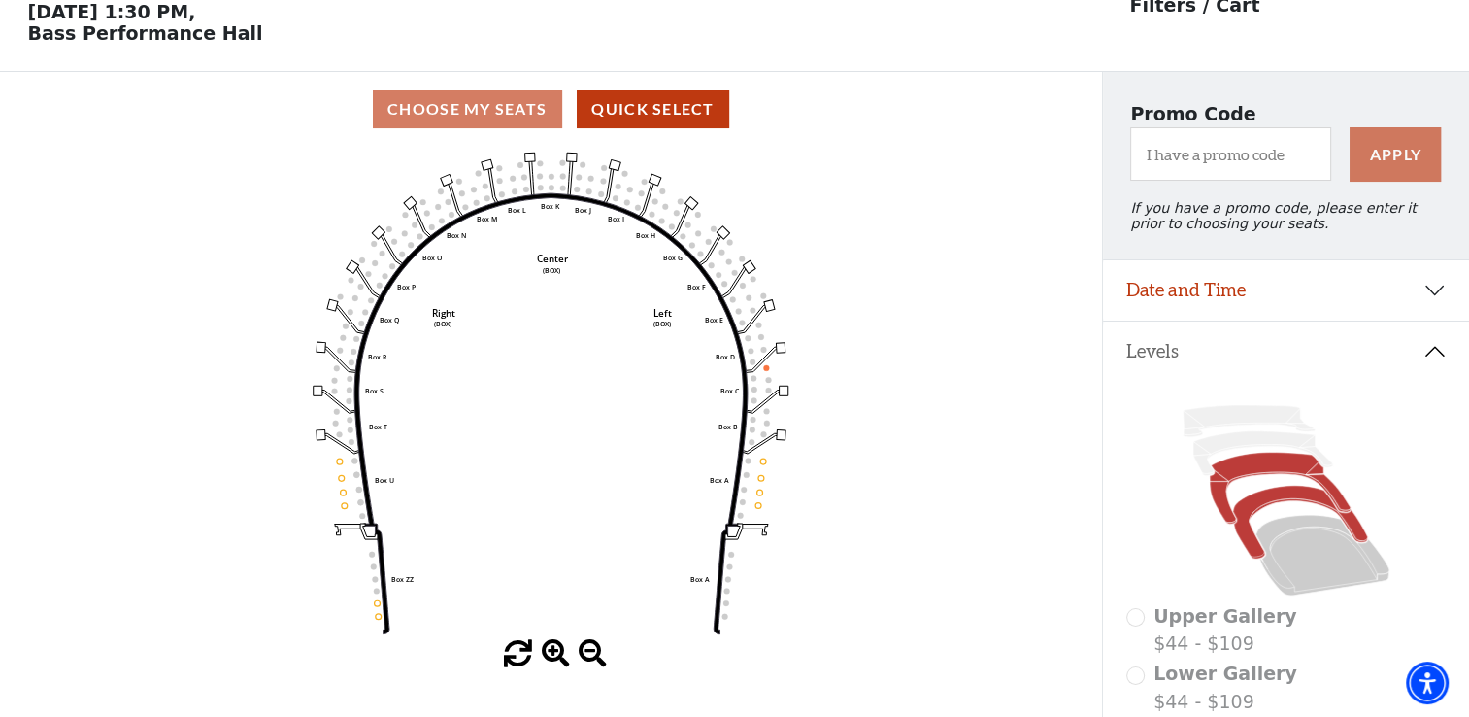
click at [1247, 477] on icon at bounding box center [1280, 488] width 141 height 72
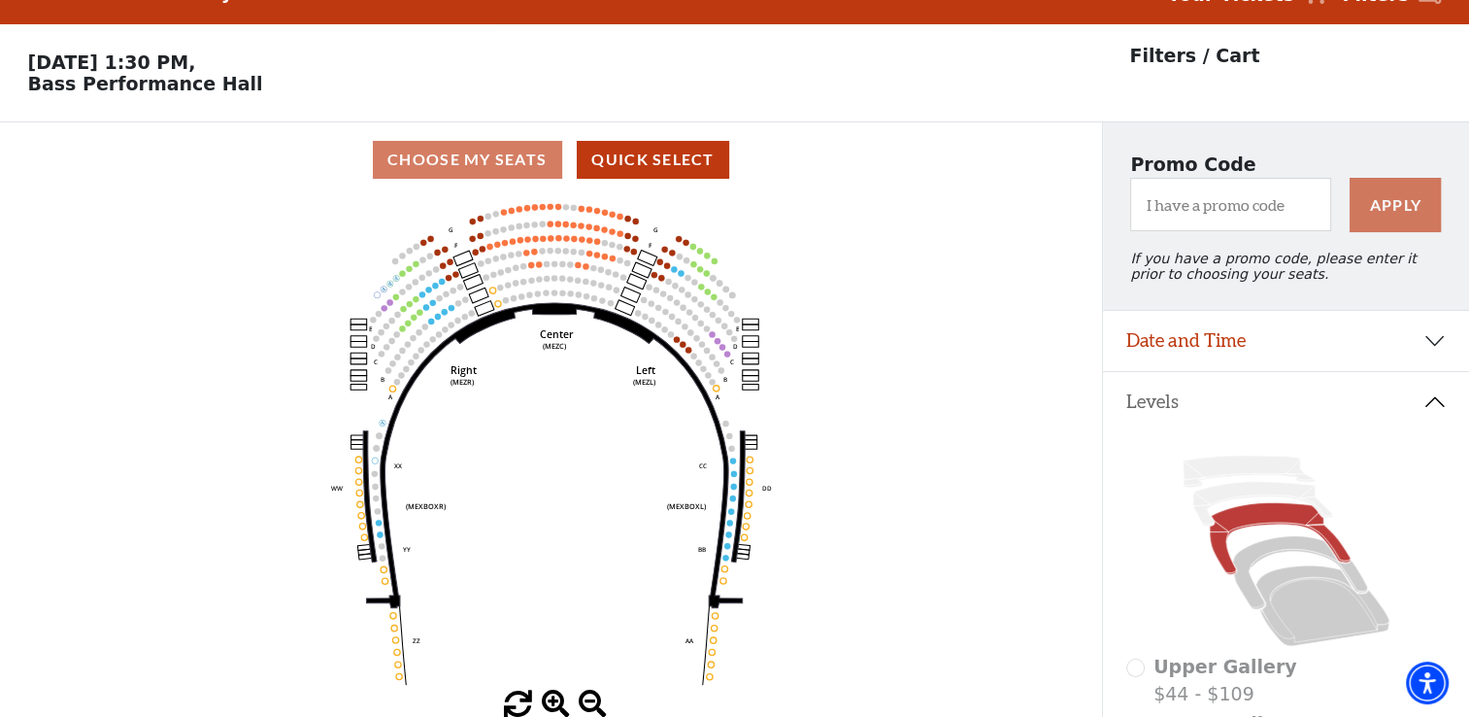
scroll to position [0, 0]
